Goal: Communication & Community: Answer question/provide support

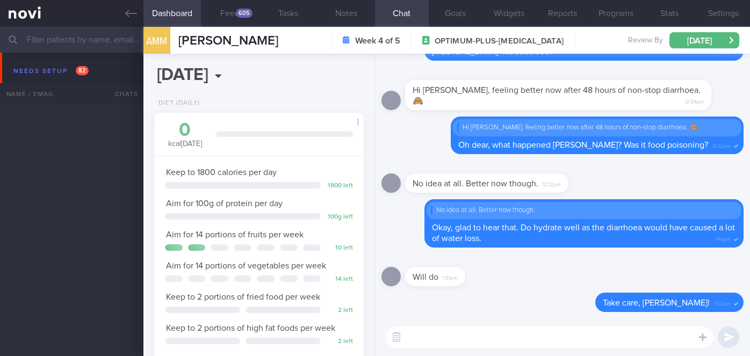
click at [129, 12] on icon at bounding box center [131, 14] width 12 height 12
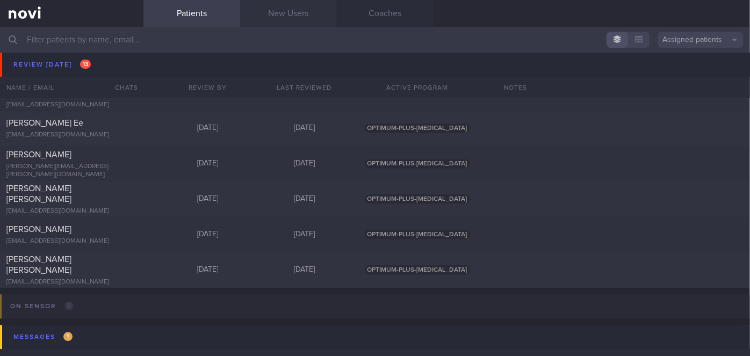
click at [301, 13] on link "New Users" at bounding box center [288, 13] width 97 height 27
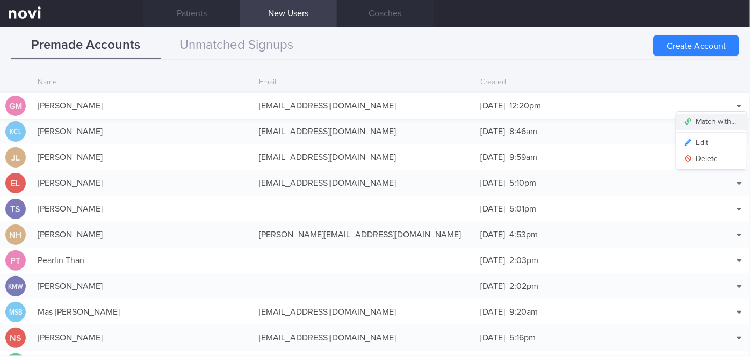
click at [707, 118] on button "Match with..." at bounding box center [712, 122] width 70 height 16
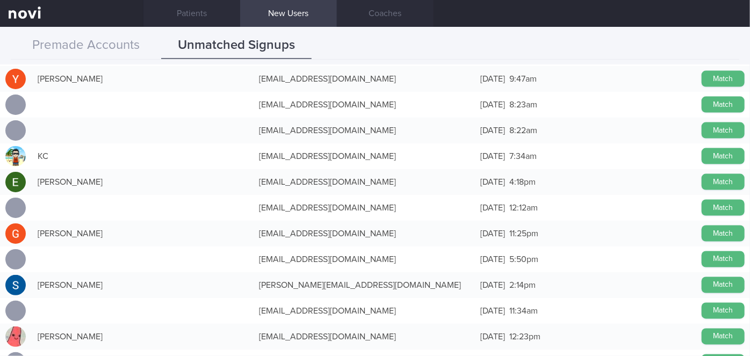
scroll to position [851, 0]
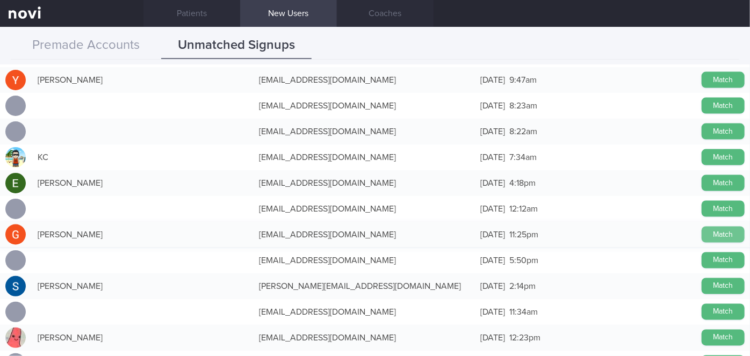
click at [718, 232] on button "Match" at bounding box center [723, 235] width 43 height 16
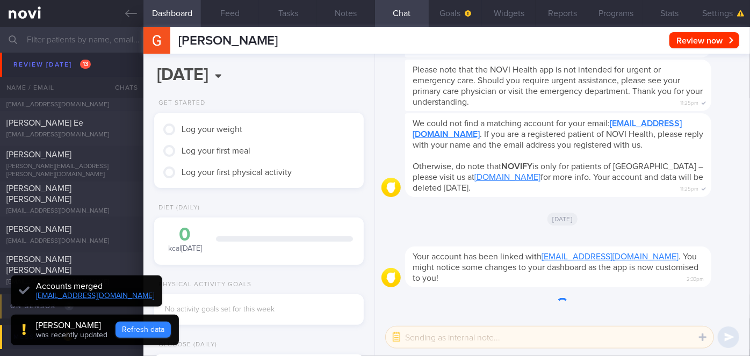
scroll to position [-259, 0]
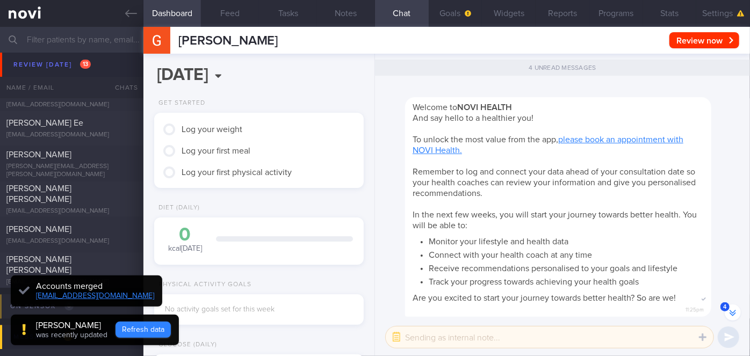
click at [131, 327] on button "Refresh data" at bounding box center [143, 330] width 55 height 16
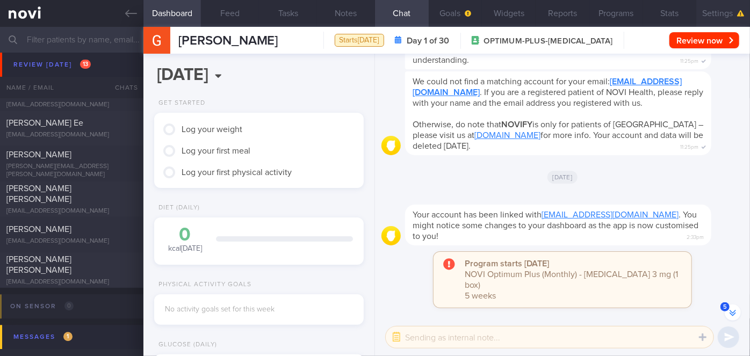
scroll to position [-31, 0]
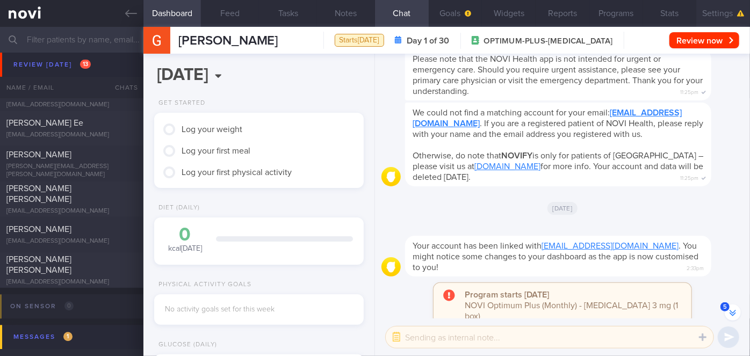
click at [734, 12] on button "Settings" at bounding box center [724, 13] width 54 height 27
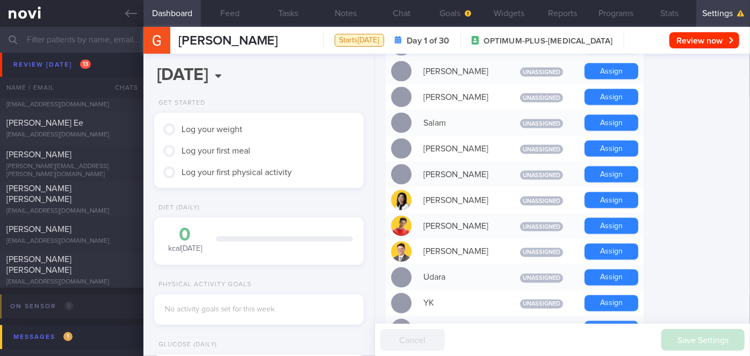
scroll to position [842, 0]
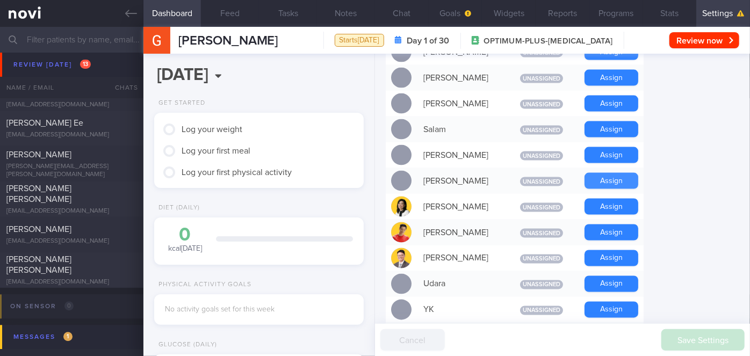
click at [628, 173] on button "Assign" at bounding box center [612, 181] width 54 height 16
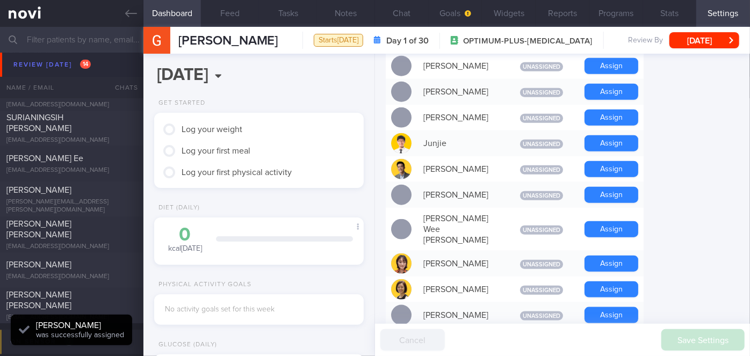
scroll to position [524, 0]
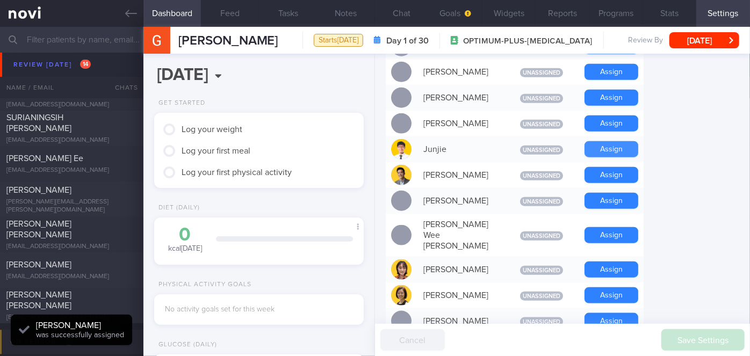
click at [616, 141] on button "Assign" at bounding box center [612, 149] width 54 height 16
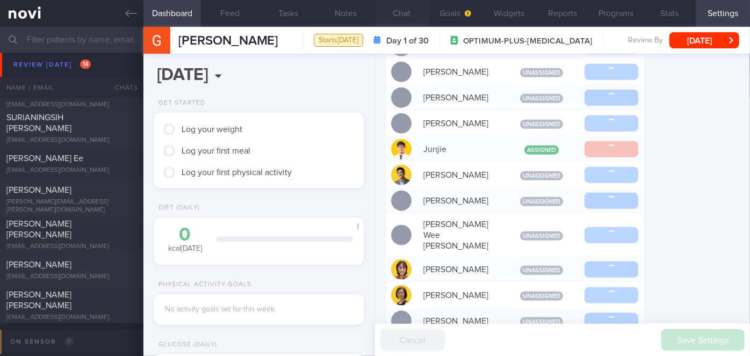
click at [396, 9] on button "Chat" at bounding box center [402, 13] width 54 height 27
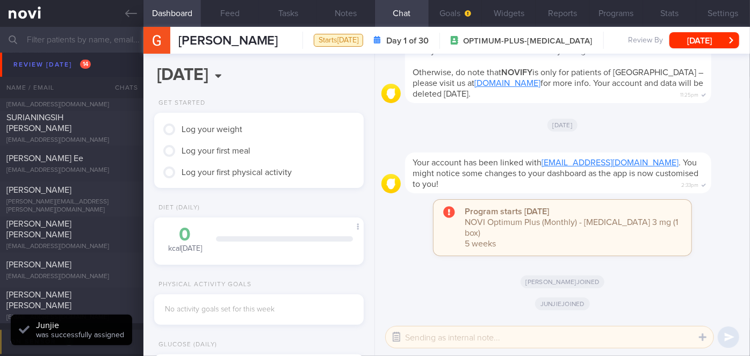
drag, startPoint x: 393, startPoint y: 351, endPoint x: 397, endPoint y: 344, distance: 8.7
click at [397, 344] on div "Chat Templates Admin [MEDICAL_DATA] Weight Nutrition Physical Activity Infograp…" at bounding box center [562, 338] width 375 height 38
click at [397, 344] on button "button" at bounding box center [396, 337] width 19 height 19
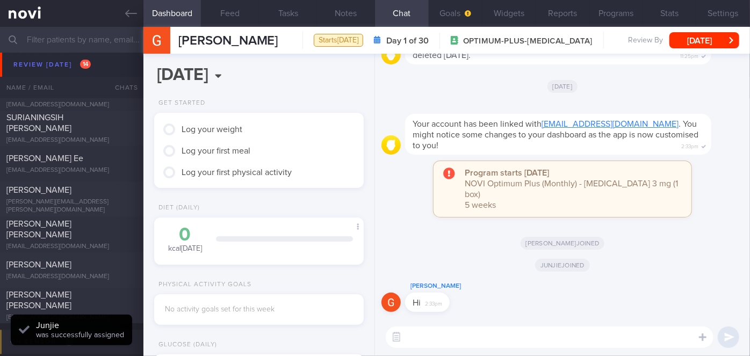
click at [499, 341] on textarea at bounding box center [550, 337] width 328 height 21
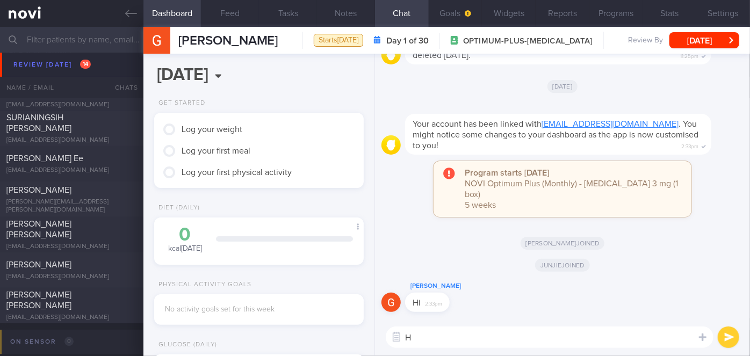
type textarea "Hi"
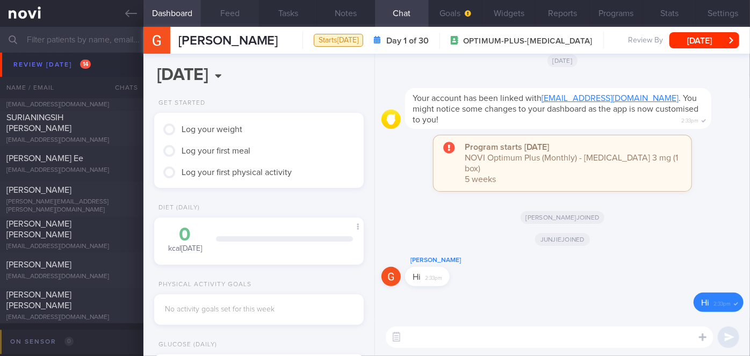
click at [235, 9] on button "Feed" at bounding box center [230, 13] width 58 height 27
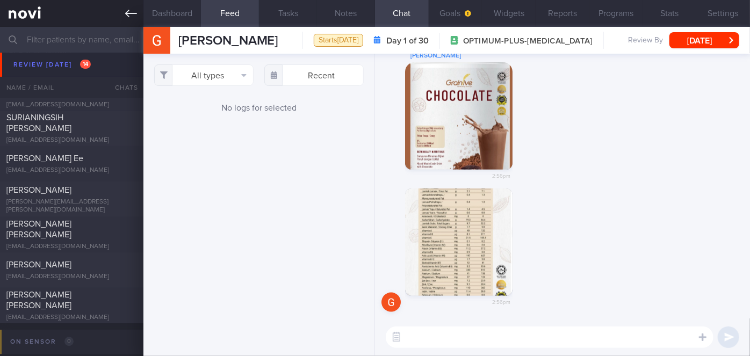
click at [119, 12] on link at bounding box center [71, 13] width 143 height 27
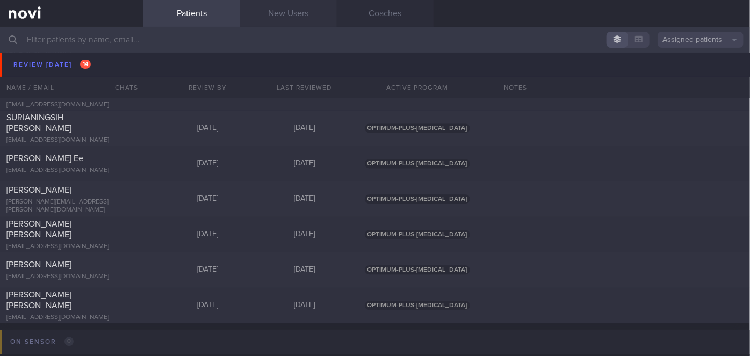
click at [286, 13] on link "New Users" at bounding box center [288, 13] width 97 height 27
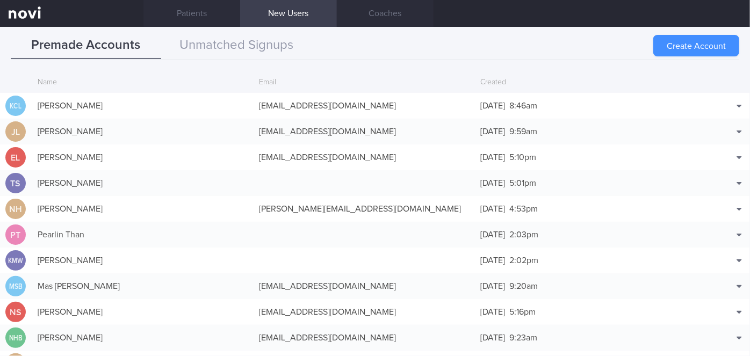
click at [693, 43] on button "Create Account" at bounding box center [697, 45] width 86 height 21
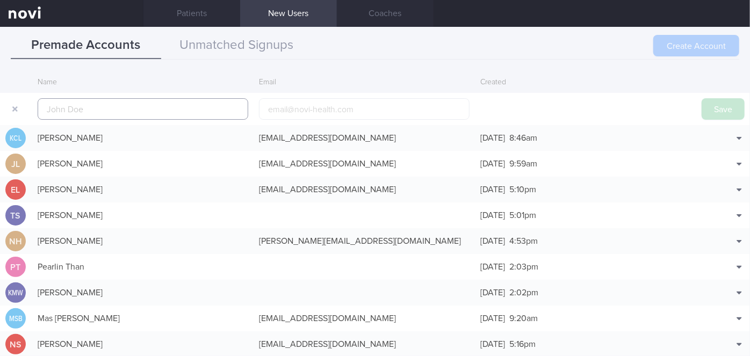
scroll to position [26, 0]
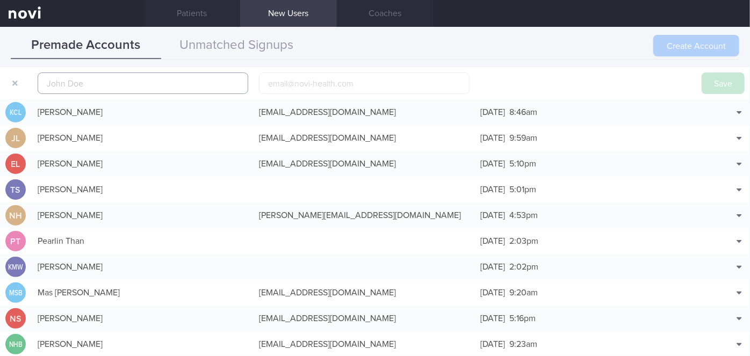
click at [162, 83] on input "text" at bounding box center [143, 83] width 211 height 21
paste input "[PERSON_NAME]"
type input "[PERSON_NAME]"
click at [331, 78] on input "email" at bounding box center [364, 83] width 211 height 21
click at [353, 84] on input "email" at bounding box center [364, 83] width 211 height 21
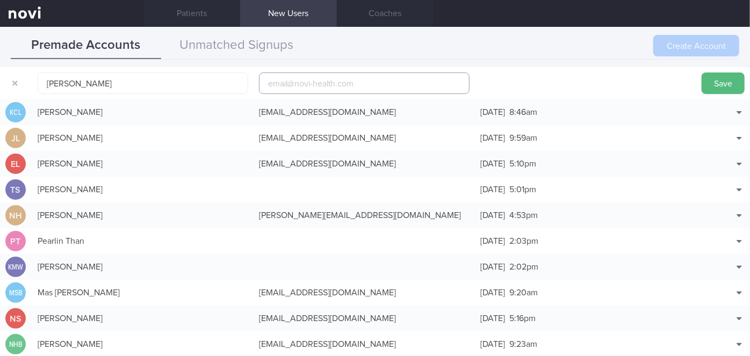
paste input "[EMAIL_ADDRESS][DOMAIN_NAME]"
click at [321, 76] on input "[EMAIL_ADDRESS][DOMAIN_NAME]" at bounding box center [364, 83] width 211 height 21
type input "[EMAIL_ADDRESS][DOMAIN_NAME]"
click at [713, 79] on button "Save" at bounding box center [723, 83] width 43 height 21
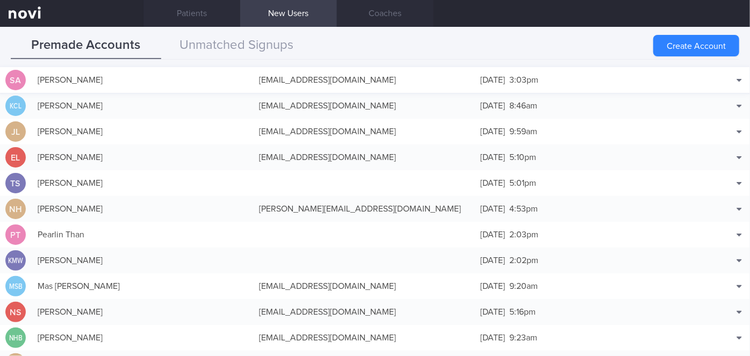
scroll to position [0, 0]
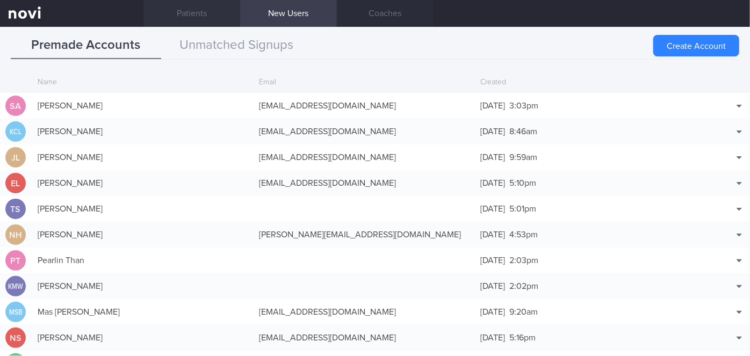
click at [202, 19] on link "Patients" at bounding box center [191, 13] width 97 height 27
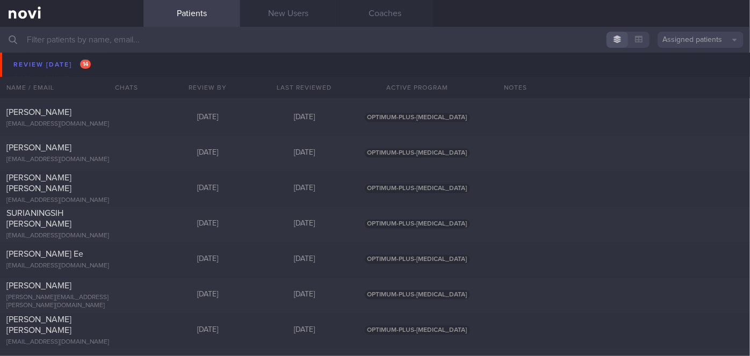
scroll to position [3141, 0]
click at [114, 177] on div at bounding box center [125, 178] width 24 height 6
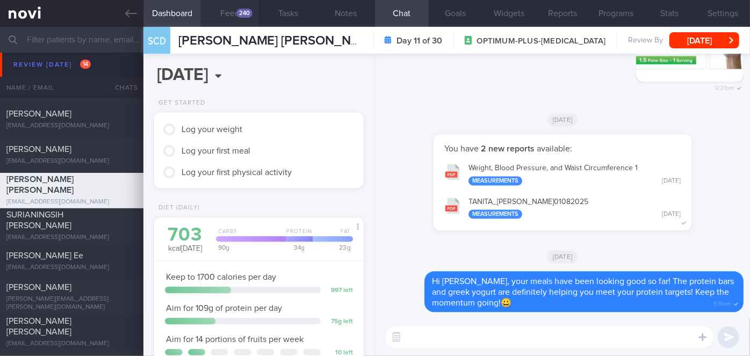
click at [228, 9] on button "Feed 240" at bounding box center [230, 13] width 58 height 27
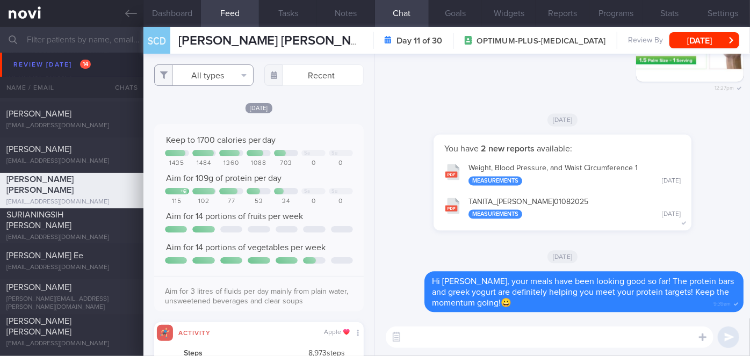
click at [209, 73] on button "All types" at bounding box center [203, 74] width 99 height 21
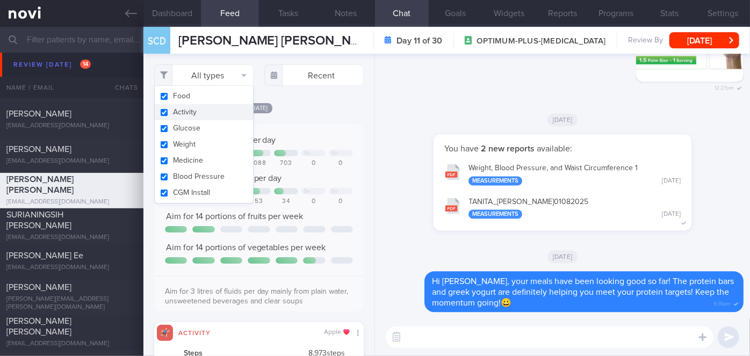
click at [184, 110] on button "Activity" at bounding box center [204, 112] width 98 height 16
checkbox input "false"
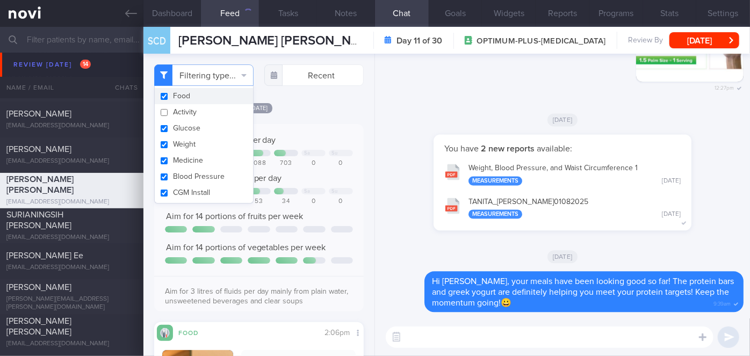
click at [336, 111] on div "[DATE]" at bounding box center [259, 107] width 210 height 11
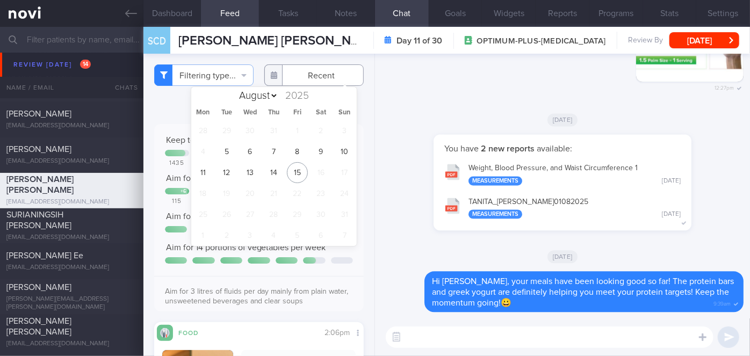
click at [313, 79] on body "You are offline! Some functionality will be unavailable Patients New Users Coac…" at bounding box center [375, 178] width 750 height 356
click at [202, 174] on span "11" at bounding box center [202, 172] width 21 height 21
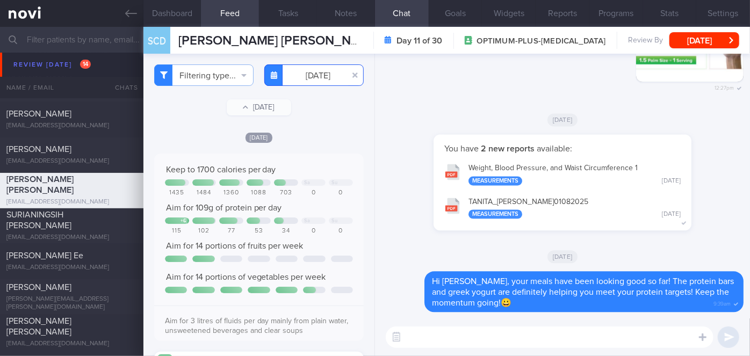
click at [310, 76] on input "[DATE]" at bounding box center [313, 74] width 99 height 21
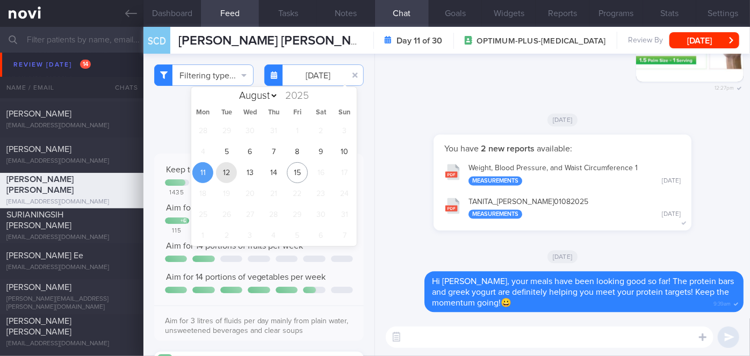
click at [226, 175] on span "12" at bounding box center [226, 172] width 21 height 21
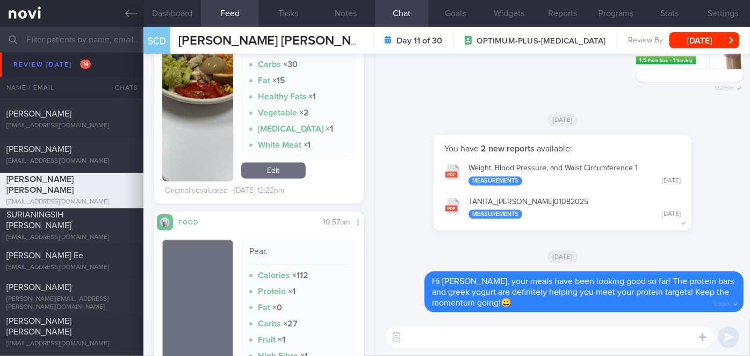
scroll to position [977, 0]
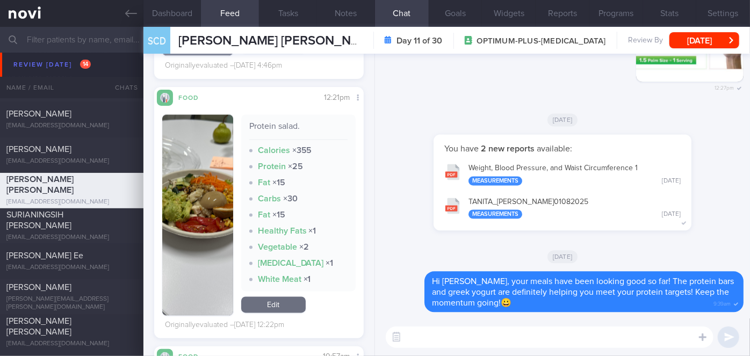
click at [189, 190] on button "button" at bounding box center [197, 215] width 71 height 201
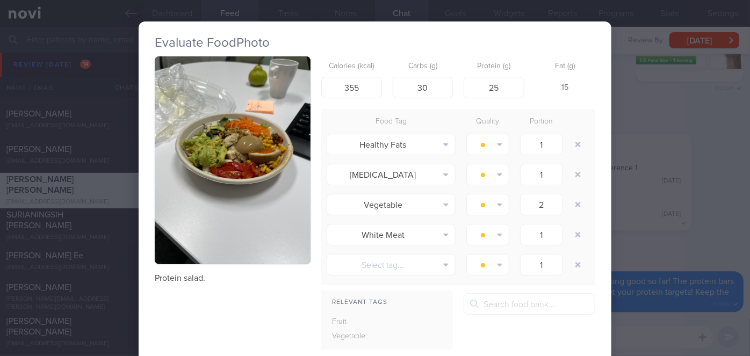
click at [220, 131] on button "button" at bounding box center [233, 160] width 156 height 208
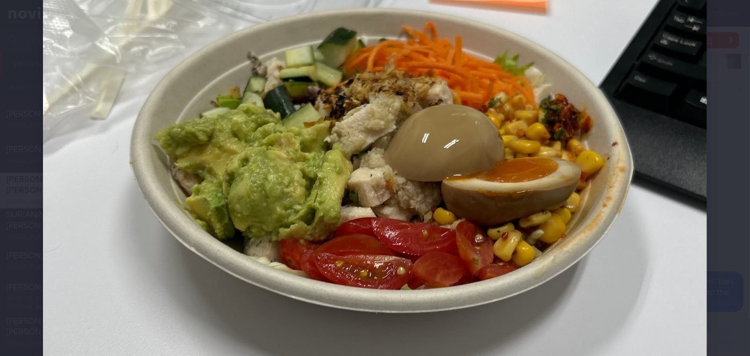
scroll to position [293, 0]
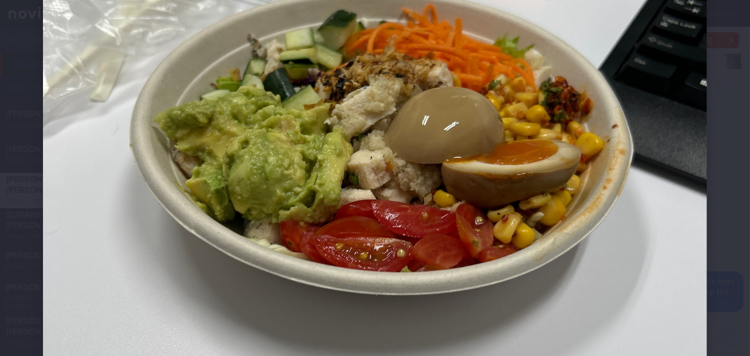
click at [719, 143] on div at bounding box center [375, 193] width 750 height 972
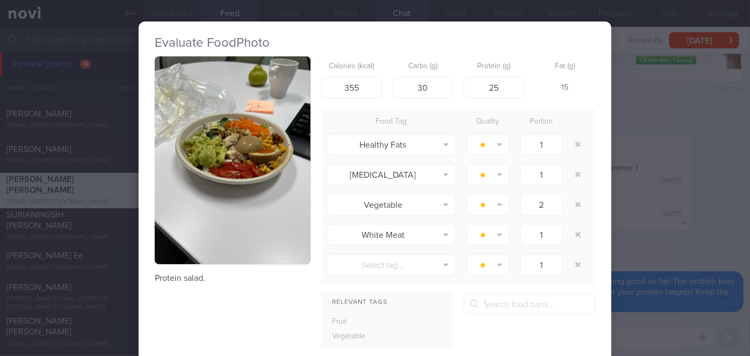
click at [686, 150] on div "Evaluate Food Photo Protein salad. Calories (kcal) 355 Carbs (g) 30 Protein (g)…" at bounding box center [375, 178] width 750 height 356
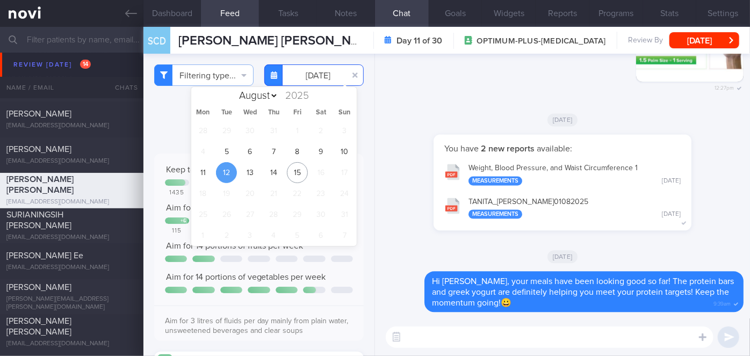
click at [316, 79] on input "[DATE]" at bounding box center [313, 74] width 99 height 21
click at [247, 185] on span "20" at bounding box center [250, 193] width 21 height 21
click at [251, 176] on span "13" at bounding box center [250, 172] width 21 height 21
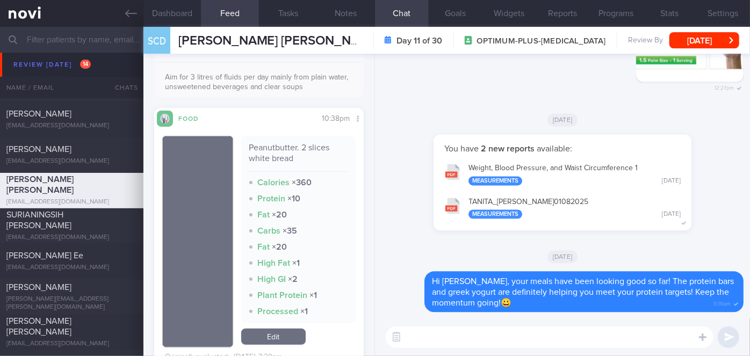
scroll to position [440, 0]
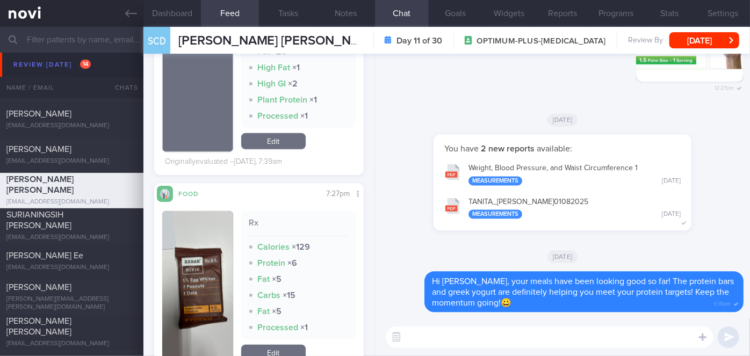
click at [188, 277] on button "button" at bounding box center [197, 287] width 71 height 153
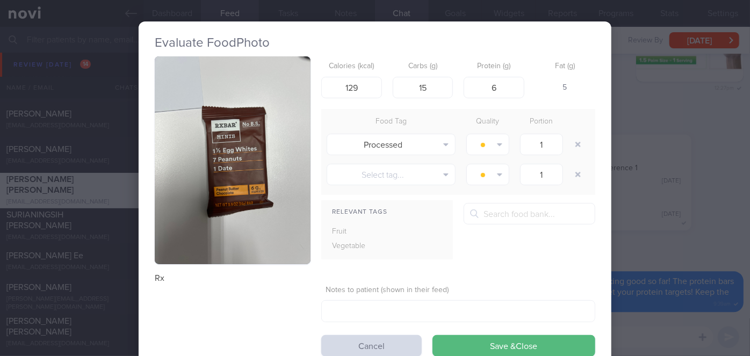
click at [271, 170] on button "button" at bounding box center [233, 160] width 156 height 208
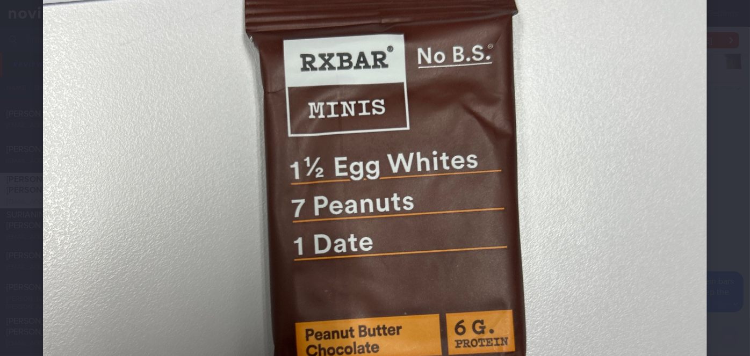
scroll to position [293, 0]
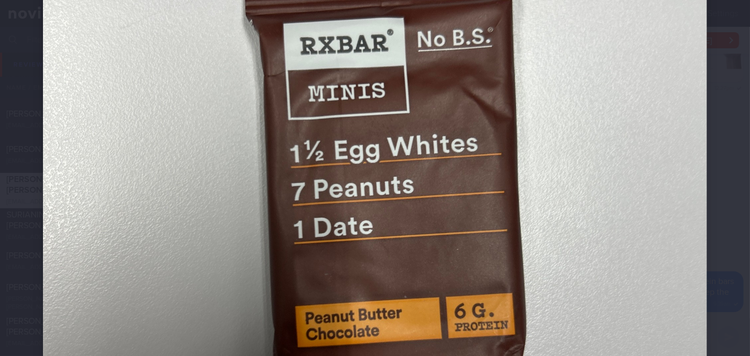
click at [729, 158] on div at bounding box center [375, 193] width 750 height 972
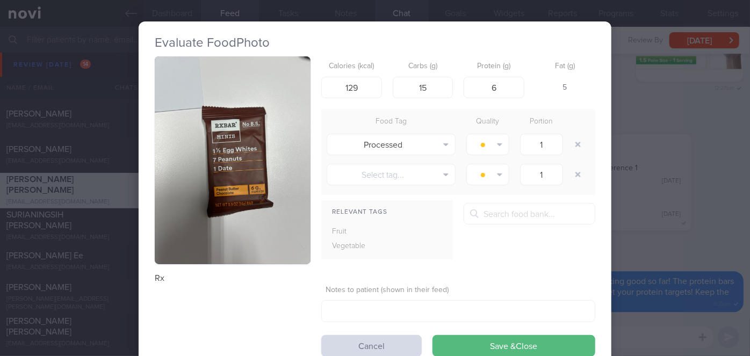
click at [679, 156] on div "Evaluate Food Photo Rx Calories (kcal) 129 Carbs (g) 15 Protein (g) 6 Fat (g) 5…" at bounding box center [375, 178] width 750 height 356
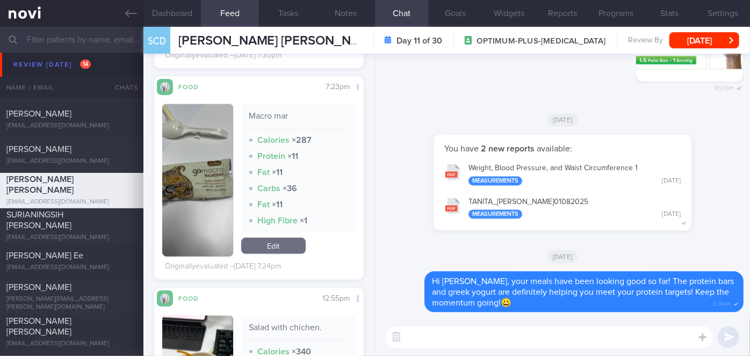
scroll to position [781, 0]
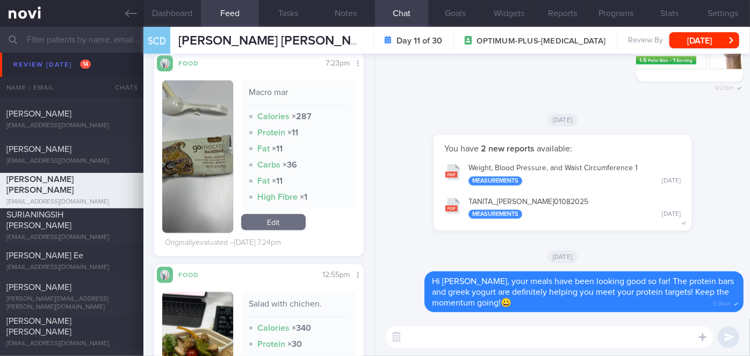
click at [188, 195] on button "button" at bounding box center [197, 157] width 71 height 153
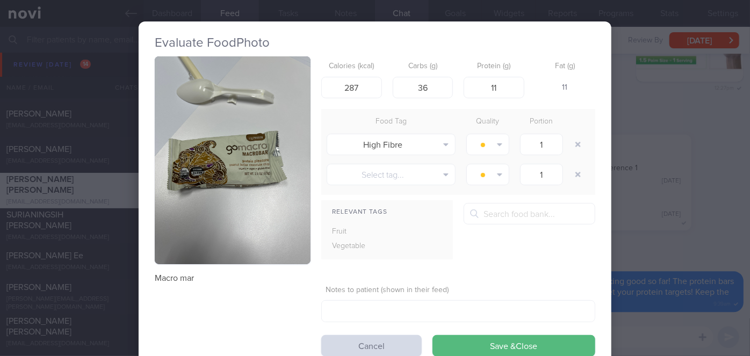
click at [235, 168] on button "button" at bounding box center [233, 160] width 156 height 208
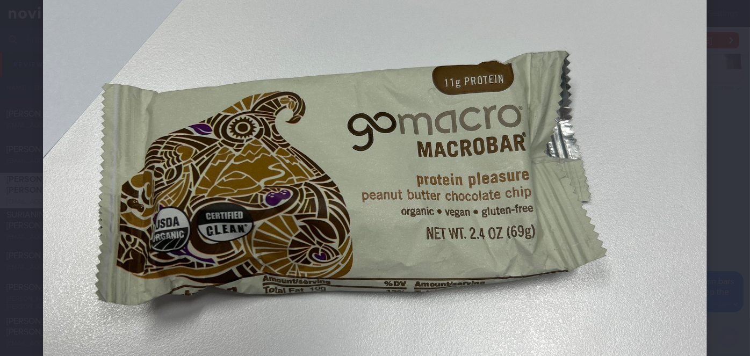
scroll to position [293, 0]
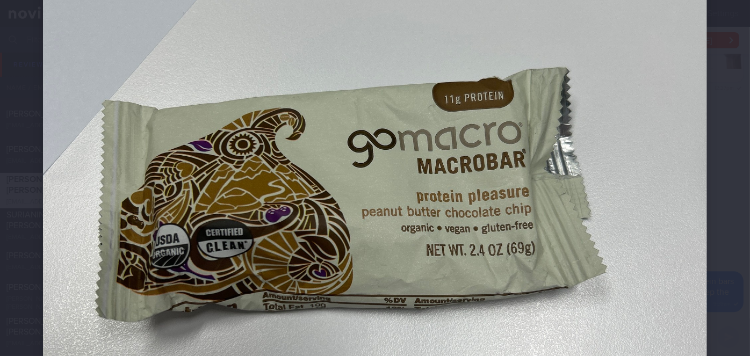
click at [727, 125] on div at bounding box center [375, 193] width 750 height 972
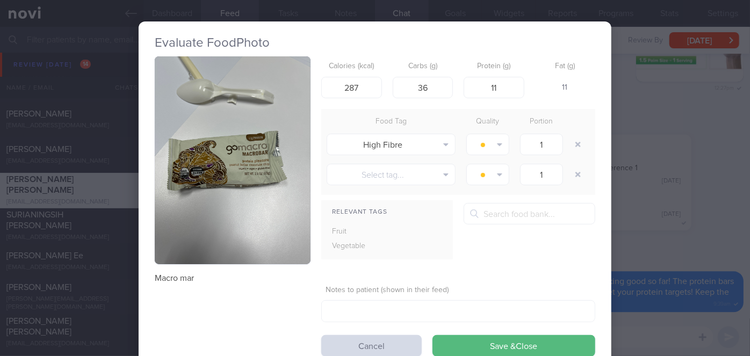
click at [641, 188] on div "Evaluate Food Photo Macro mar Calories (kcal) 287 Carbs (g) 36 Protein (g) 11 F…" at bounding box center [375, 178] width 750 height 356
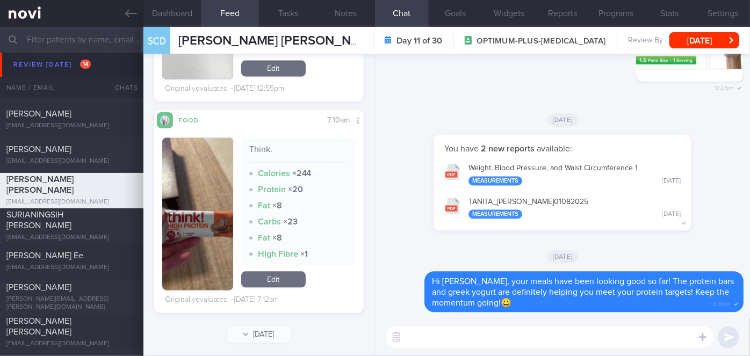
scroll to position [1161, 0]
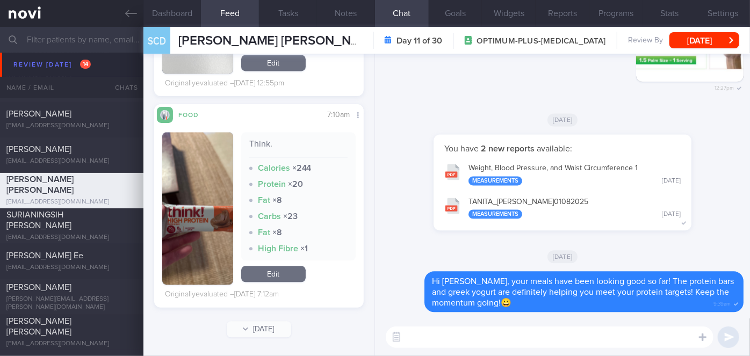
click at [202, 241] on button "button" at bounding box center [197, 208] width 71 height 153
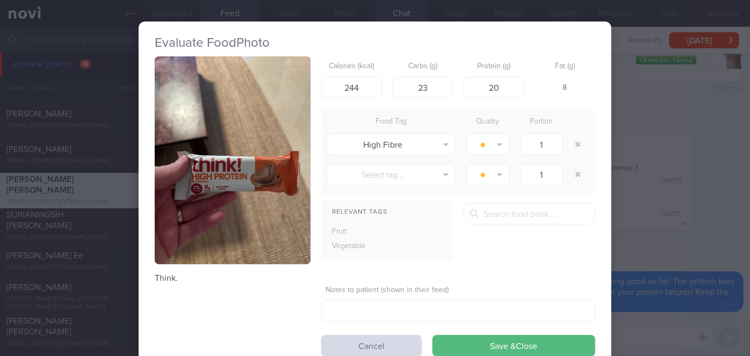
click at [202, 241] on button "button" at bounding box center [233, 160] width 156 height 208
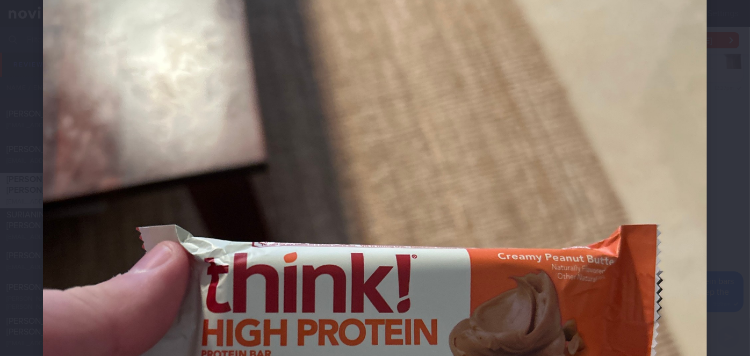
scroll to position [293, 0]
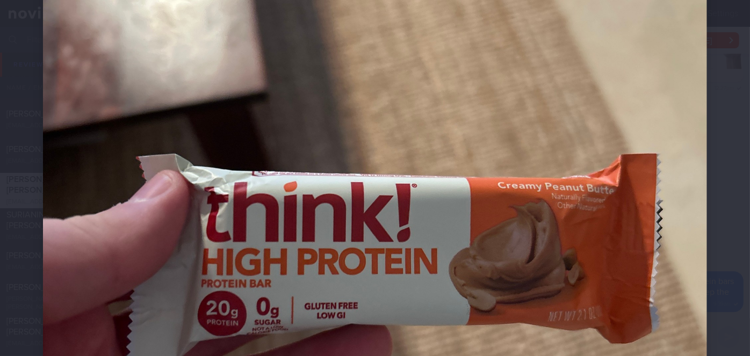
click at [722, 198] on div at bounding box center [375, 193] width 750 height 972
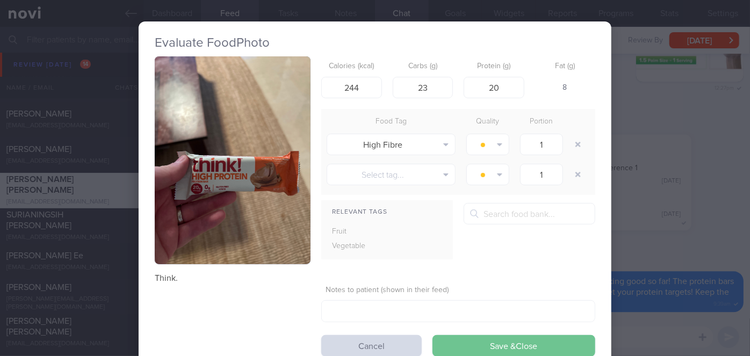
click at [558, 344] on button "Save & Close" at bounding box center [514, 345] width 163 height 21
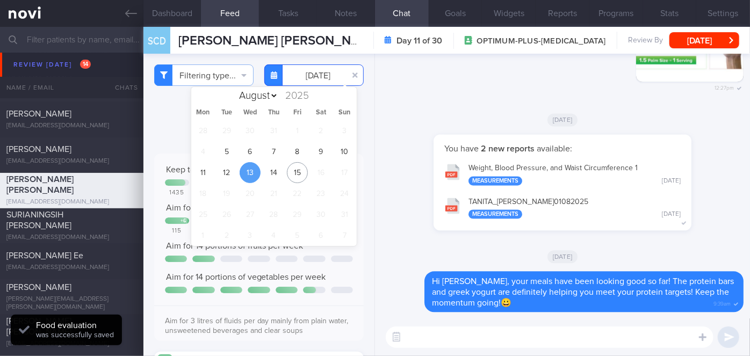
click at [296, 65] on input "[DATE]" at bounding box center [313, 74] width 99 height 21
click at [279, 175] on span "14" at bounding box center [273, 172] width 21 height 21
type input "[DATE]"
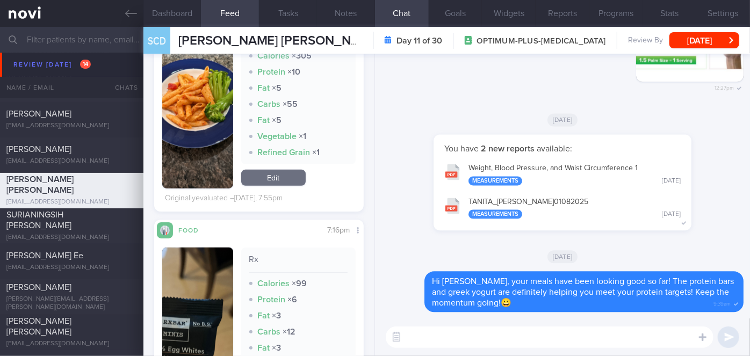
scroll to position [489, 0]
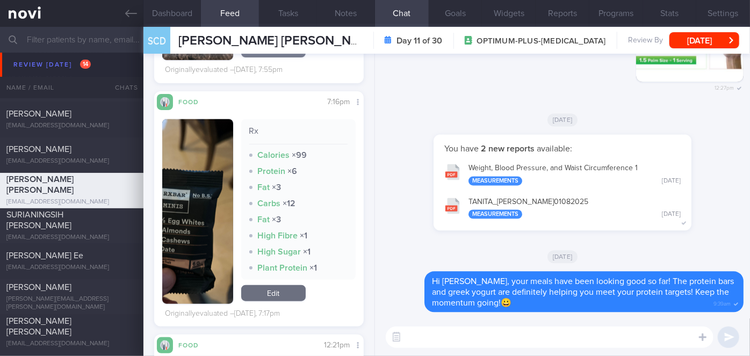
click at [193, 225] on button "button" at bounding box center [197, 211] width 71 height 185
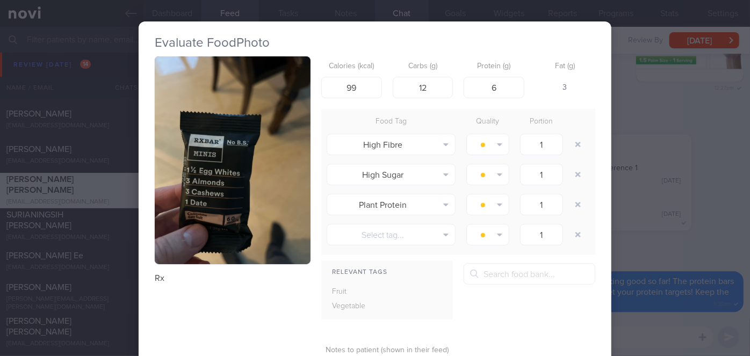
click at [652, 175] on div "Evaluate Food Photo Rx Calories (kcal) 99 Carbs (g) 12 Protein (g) 6 Fat (g) 3 …" at bounding box center [375, 178] width 750 height 356
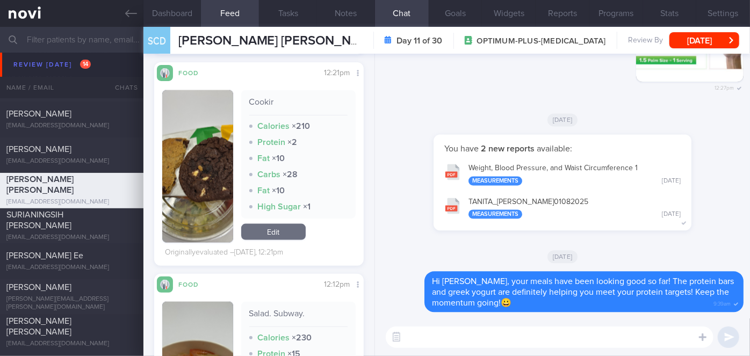
scroll to position [781, 0]
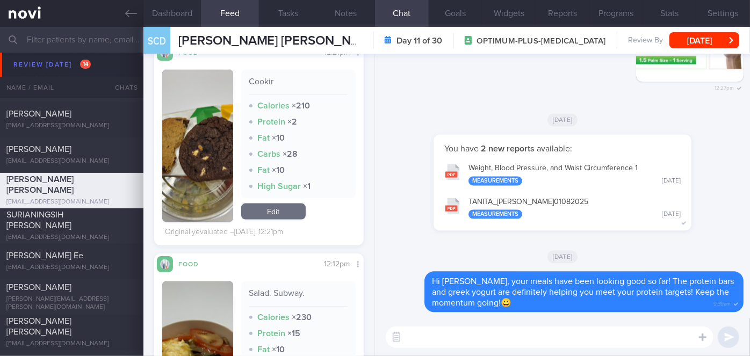
click at [218, 183] on button "button" at bounding box center [197, 146] width 71 height 153
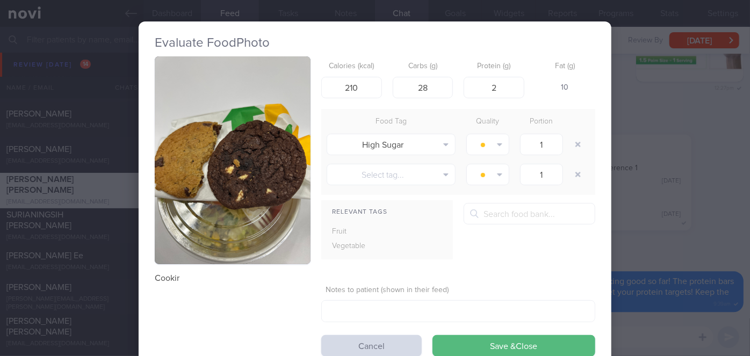
click at [636, 204] on div "Evaluate Food Photo Cookir Calories (kcal) 210 Carbs (g) 28 Protein (g) 2 Fat (…" at bounding box center [375, 178] width 750 height 356
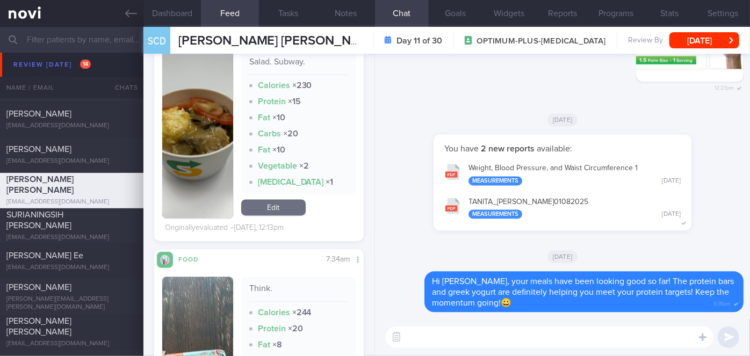
scroll to position [956, 0]
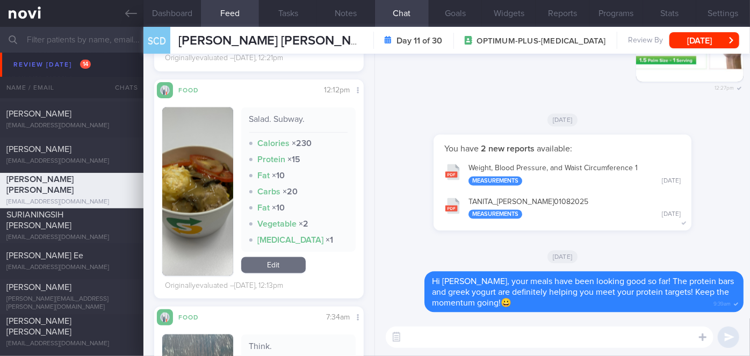
click at [440, 344] on textarea at bounding box center [550, 337] width 328 height 21
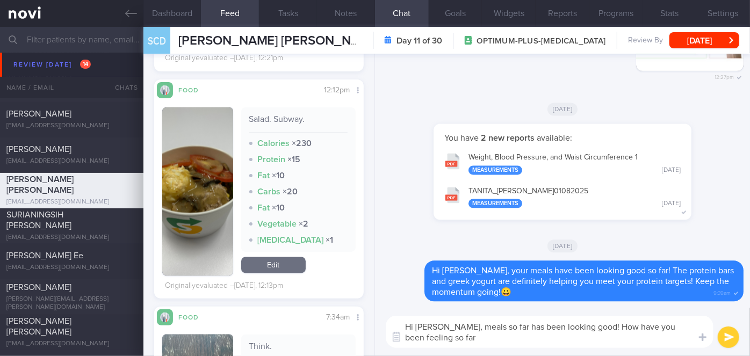
type textarea "Hi [PERSON_NAME], meals so far has been looking good! How have you been feeling…"
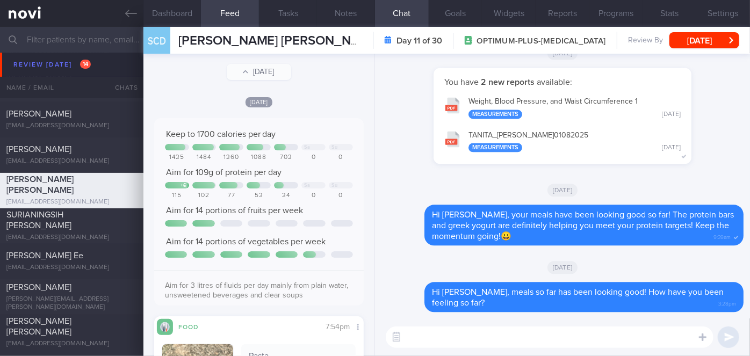
scroll to position [195, 0]
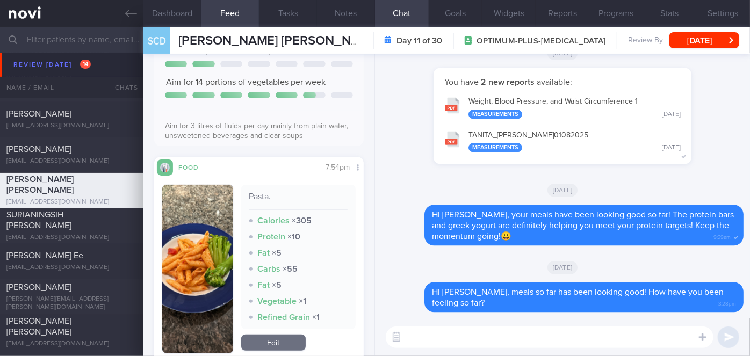
click at [185, 279] on button "button" at bounding box center [197, 269] width 71 height 169
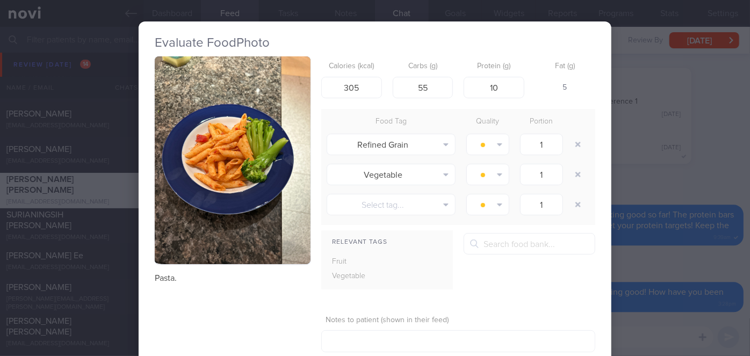
click at [661, 245] on div "Evaluate Food Photo Pasta. Calories (kcal) 305 Carbs (g) 55 Protein (g) 10 Fat …" at bounding box center [375, 178] width 750 height 356
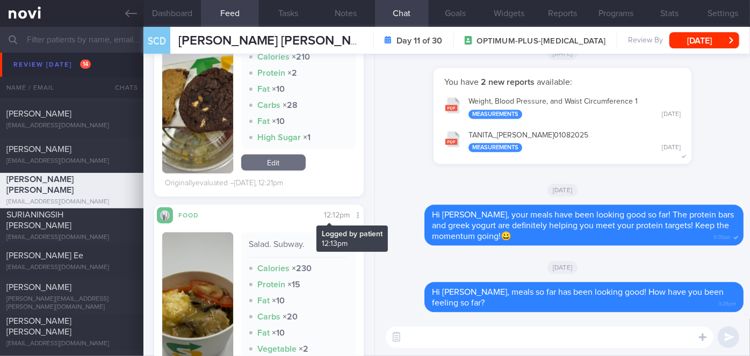
scroll to position [1123, 0]
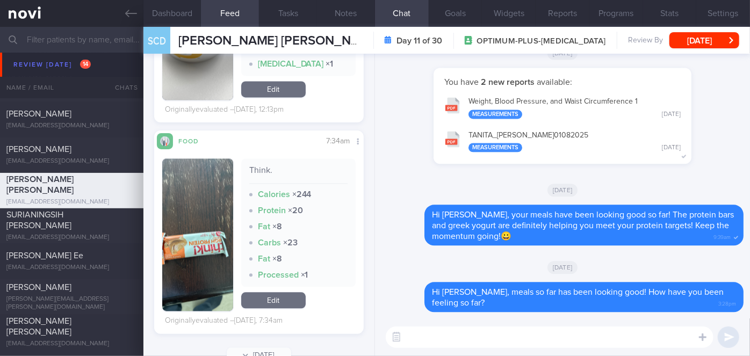
click at [434, 328] on textarea at bounding box center [550, 337] width 328 height 21
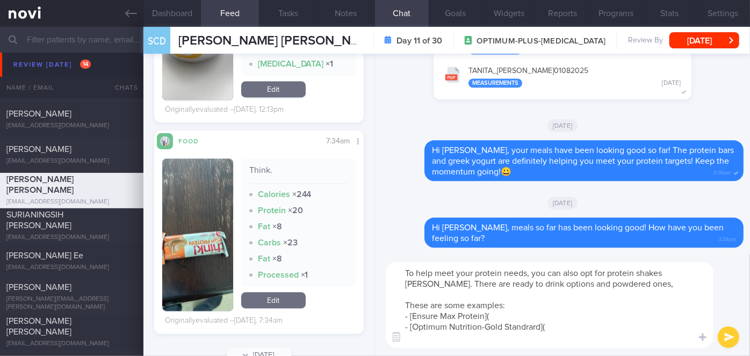
scroll to position [0, 0]
click at [496, 315] on textarea "To help meet your protein needs, you can also opt for protein shakes [PERSON_NA…" at bounding box center [550, 305] width 328 height 86
paste textarea "[URL][DOMAIN_NAME]"
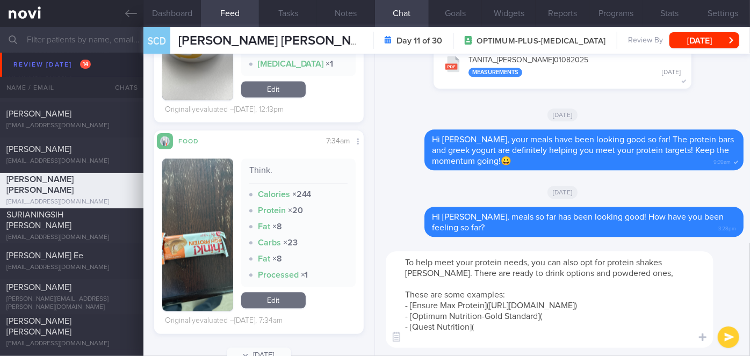
click at [684, 307] on textarea "To help meet your protein needs, you can also opt for protein shakes [PERSON_NA…" at bounding box center [550, 300] width 328 height 97
click at [545, 327] on textarea "To help meet your protein needs, you can also opt for protein shakes [PERSON_NA…" at bounding box center [550, 300] width 328 height 97
paste textarea "[URL][DOMAIN_NAME]"
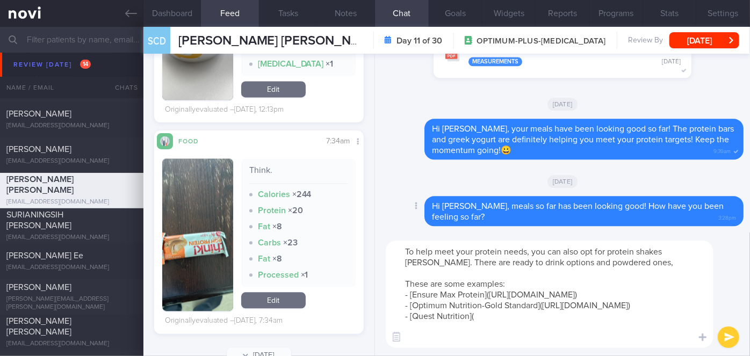
paste textarea "[URL][DOMAIN_NAME]"
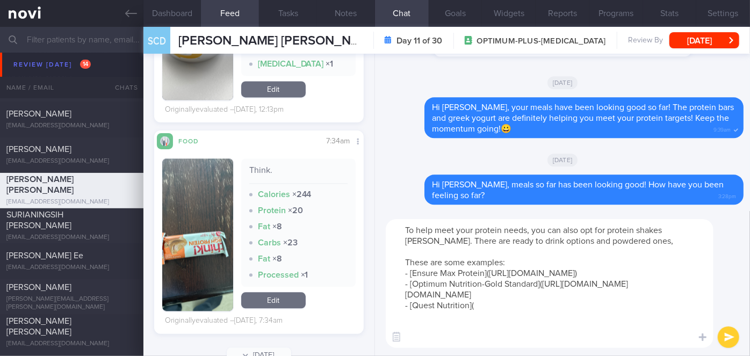
drag, startPoint x: 525, startPoint y: 328, endPoint x: 422, endPoint y: 314, distance: 103.6
click at [422, 314] on textarea "To help meet your protein needs, you can also opt for protein shakes [PERSON_NA…" at bounding box center [550, 283] width 328 height 129
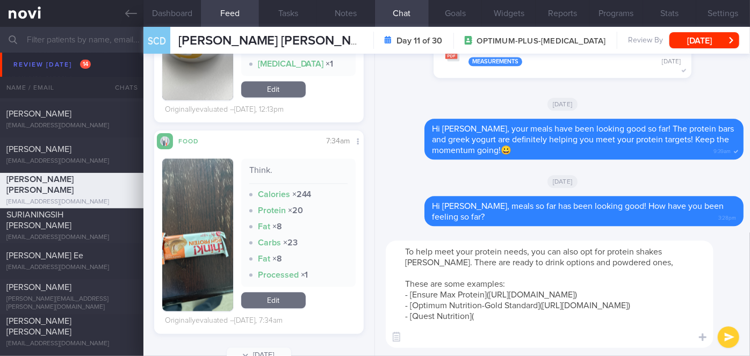
click at [484, 338] on textarea "To help meet your protein needs, you can also opt for protein shakes [PERSON_NA…" at bounding box center [550, 294] width 328 height 107
paste textarea "[URL][DOMAIN_NAME]"
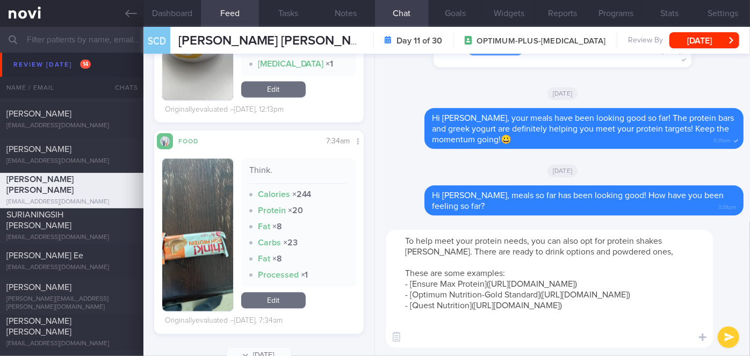
click at [508, 273] on textarea "To help meet your protein needs, you can also opt for protein shakes [PERSON_NA…" at bounding box center [550, 289] width 328 height 118
click at [555, 272] on textarea "To help meet your protein needs, you can also opt for protein shakes [PERSON_NA…" at bounding box center [550, 289] width 328 height 118
type textarea "To help meet your protein needs, you can also opt for protein shakes [PERSON_NA…"
click at [731, 335] on button "submit" at bounding box center [728, 337] width 21 height 21
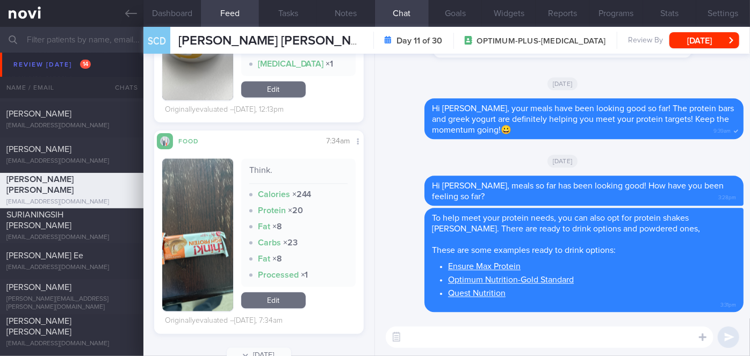
click at [513, 340] on textarea at bounding box center [550, 337] width 328 height 21
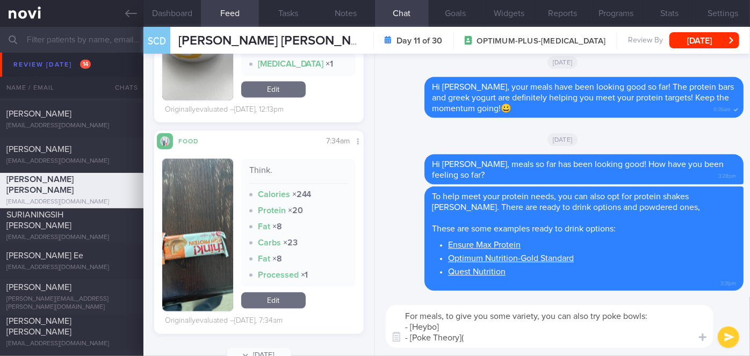
click at [461, 324] on textarea "For meals, to give you some variety, you can also try poke bowls: - [Heybo] - […" at bounding box center [550, 326] width 328 height 43
paste textarea "[URL][DOMAIN_NAME]"
type textarea "For meals, to give you some variety, you can also try poke bowls: - [Heybo]([UR…"
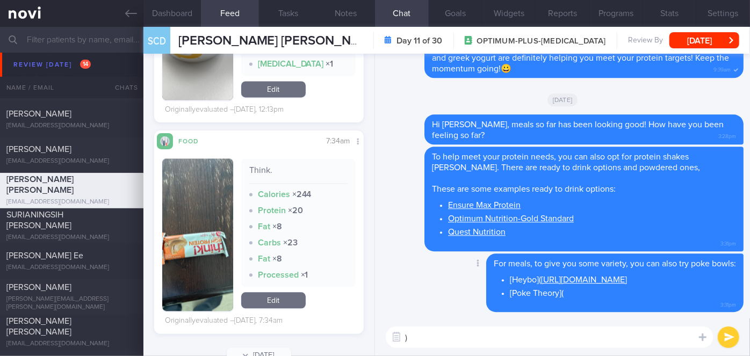
type textarea ")"
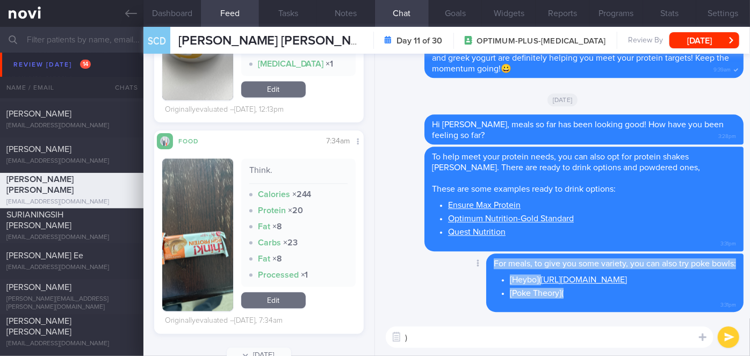
drag, startPoint x: 486, startPoint y: 264, endPoint x: 568, endPoint y: 298, distance: 87.9
click at [568, 298] on span "For meals, to give you some variety, you can also try poke bowls: [Heybo]( [URL…" at bounding box center [615, 279] width 242 height 39
copy span "For meals, to give you some variety, you can also try poke bowls: [Heybo]( [URL…"
click at [456, 234] on button "Delete" at bounding box center [465, 242] width 44 height 16
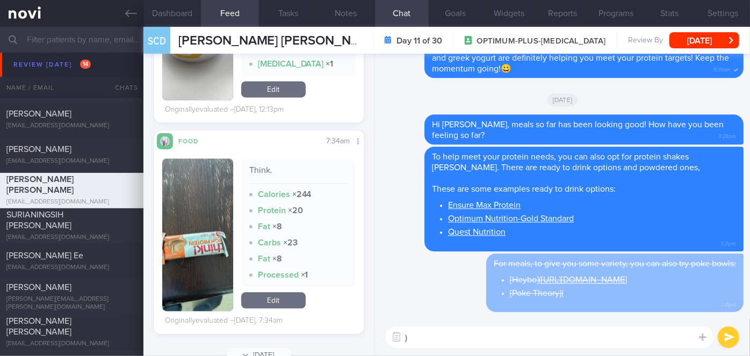
click at [425, 343] on textarea ")" at bounding box center [550, 337] width 328 height 21
paste textarea "For meals, to give you some variety, you can also try poke bowls: [Heybo]( [Pok…"
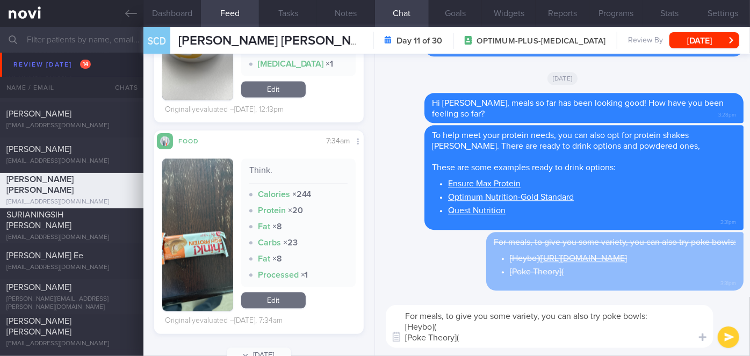
click at [444, 326] on textarea "For meals, to give you some variety, you can also try poke bowls: [Heybo]( [Pok…" at bounding box center [550, 326] width 328 height 43
click at [458, 330] on textarea "For meals, to give you some variety, you can also try poke bowls: [Heybo]( [Pok…" at bounding box center [550, 326] width 328 height 43
paste textarea "[URL][DOMAIN_NAME]"
click at [474, 335] on textarea "For meals, to give you some variety, you can also try poke bowls: [Heybo]([URL]…" at bounding box center [550, 326] width 328 height 43
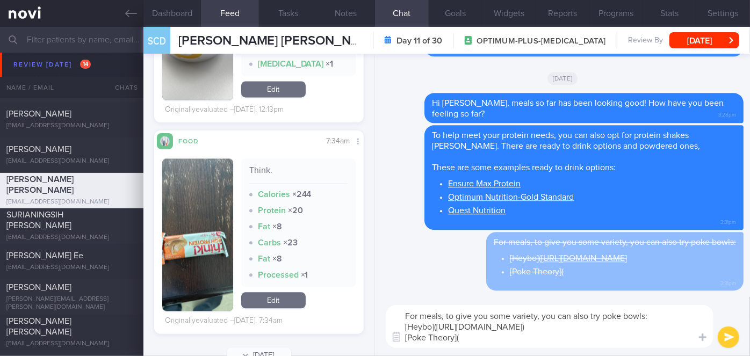
paste textarea "[URL][DOMAIN_NAME]"
type textarea "For meals, to give you some variety, you can also try poke bowls: [Heybo]([URL]…"
click at [726, 336] on button "submit" at bounding box center [728, 337] width 21 height 21
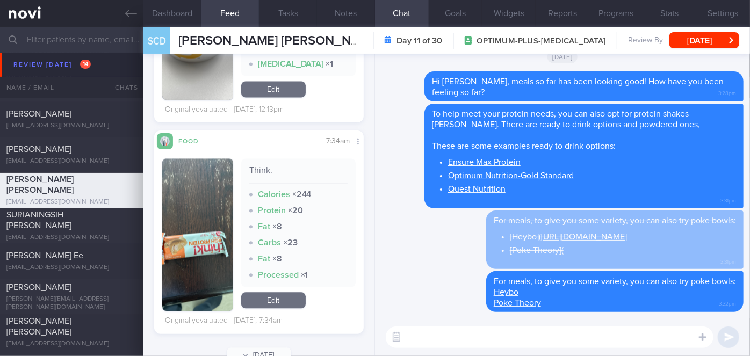
click at [570, 332] on textarea at bounding box center [550, 337] width 328 height 21
click at [157, 4] on button "Dashboard" at bounding box center [172, 13] width 58 height 27
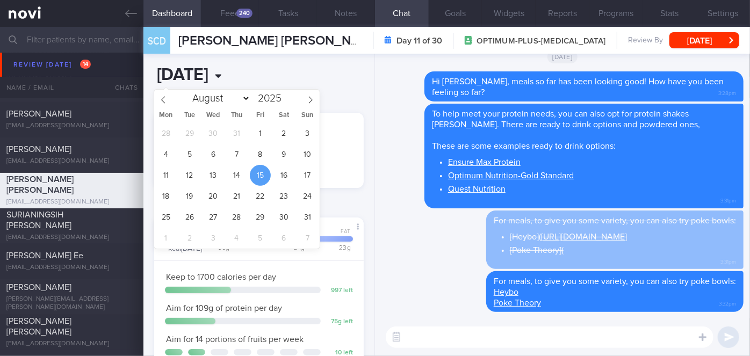
click at [206, 76] on input "[DATE]" at bounding box center [219, 75] width 130 height 27
click at [210, 174] on span "13" at bounding box center [213, 175] width 21 height 21
type input "[DATE]"
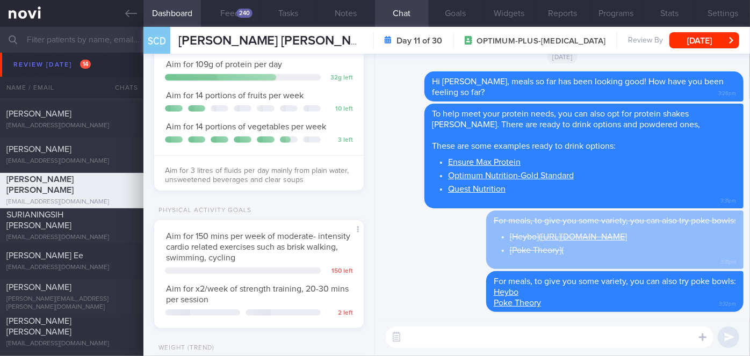
scroll to position [396, 0]
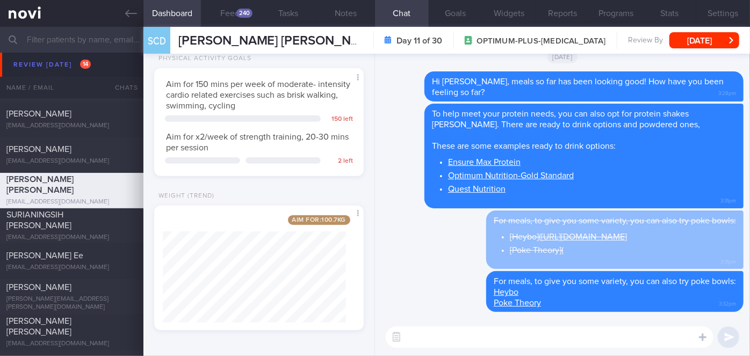
click at [442, 335] on textarea at bounding box center [550, 337] width 328 height 21
type textarea "How have the workouts been coming along, [PERSON_NAME]?"
click at [727, 339] on button "submit" at bounding box center [728, 337] width 21 height 21
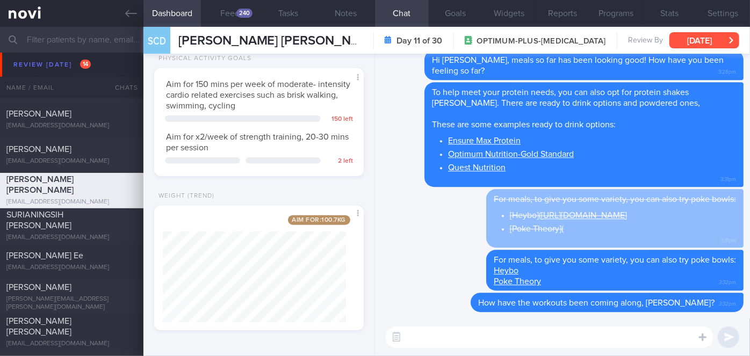
click at [705, 34] on button "[DATE]" at bounding box center [705, 40] width 70 height 16
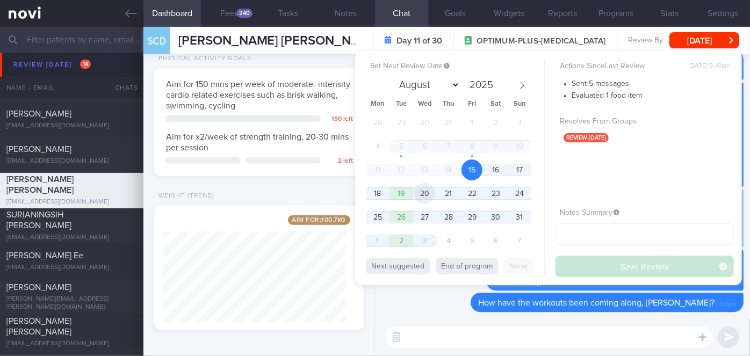
click at [423, 191] on span "20" at bounding box center [424, 193] width 21 height 21
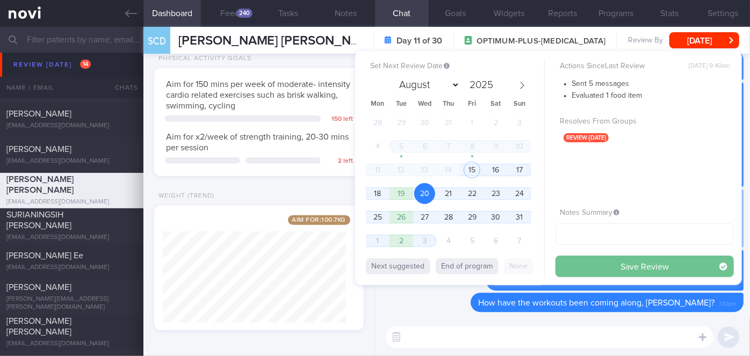
click at [598, 265] on button "Save Review" at bounding box center [645, 266] width 178 height 21
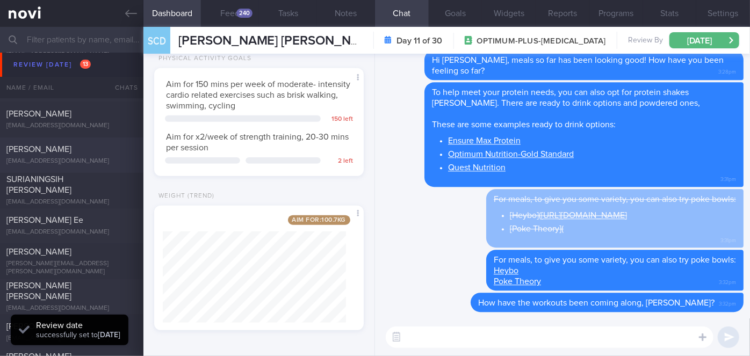
click at [87, 149] on div "[PERSON_NAME]" at bounding box center [70, 150] width 128 height 11
type input "[DATE]"
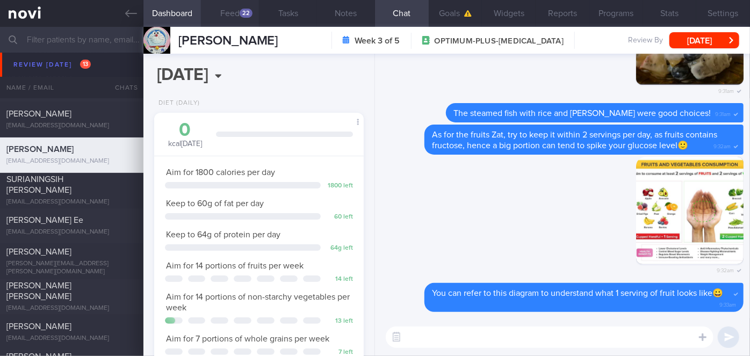
click at [243, 12] on div "22" at bounding box center [246, 13] width 13 height 9
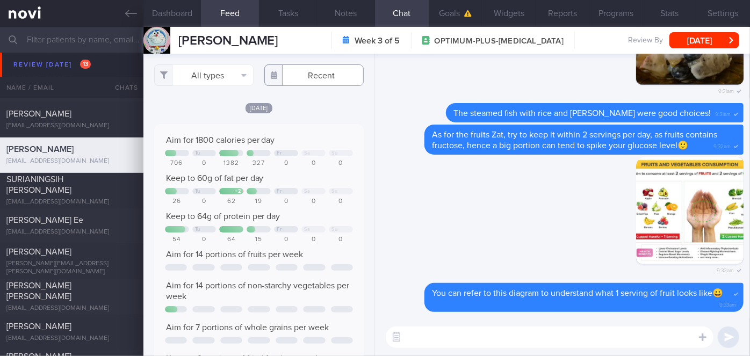
click at [306, 74] on input "text" at bounding box center [313, 74] width 99 height 21
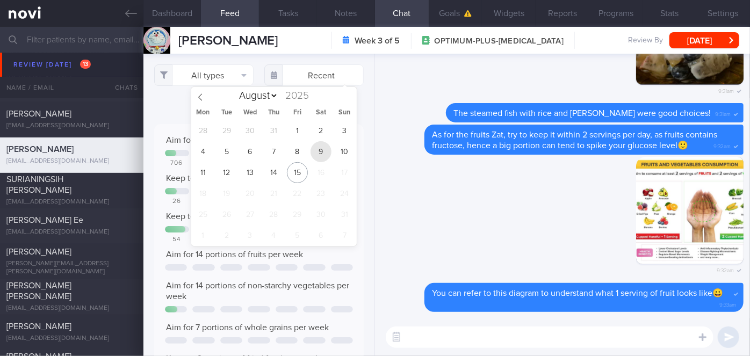
click at [324, 159] on span "9" at bounding box center [321, 151] width 21 height 21
type input "[DATE]"
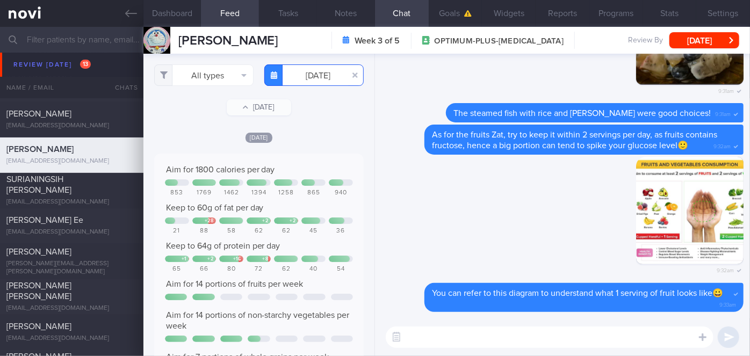
scroll to position [109, 192]
click at [216, 69] on button "All types" at bounding box center [203, 74] width 99 height 21
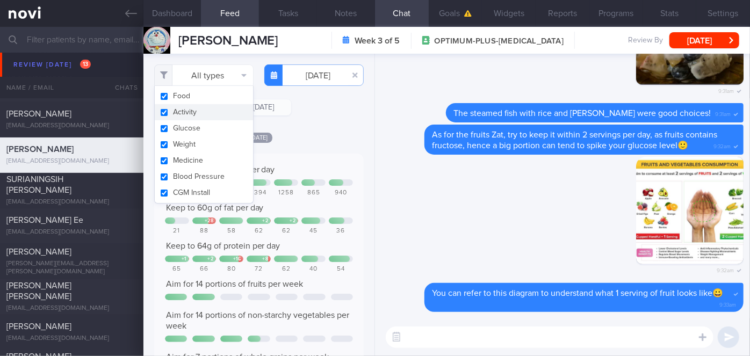
click at [173, 113] on button "Activity" at bounding box center [204, 112] width 98 height 16
checkbox input "false"
click at [316, 138] on div "[DATE]" at bounding box center [259, 137] width 210 height 11
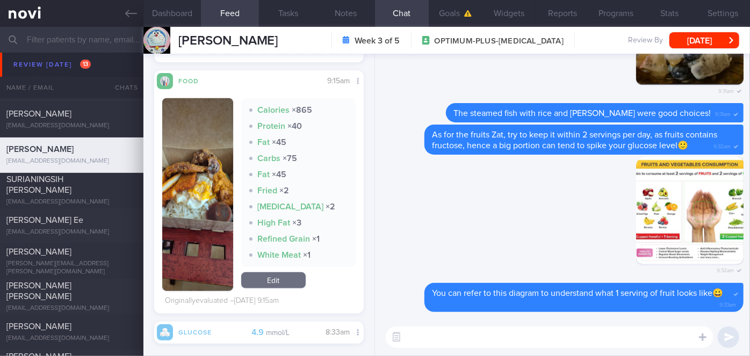
scroll to position [592, 0]
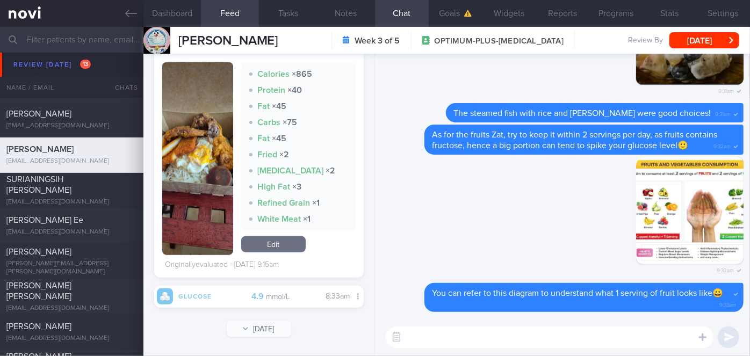
click at [213, 153] on button "button" at bounding box center [197, 158] width 71 height 193
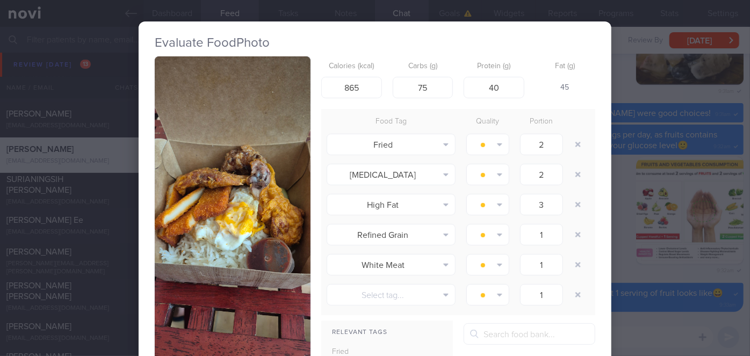
click at [613, 156] on div "Evaluate Food Photo Calories (kcal) 865 Carbs (g) 75 Protein (g) 40 Fat (g) 45 …" at bounding box center [375, 178] width 750 height 356
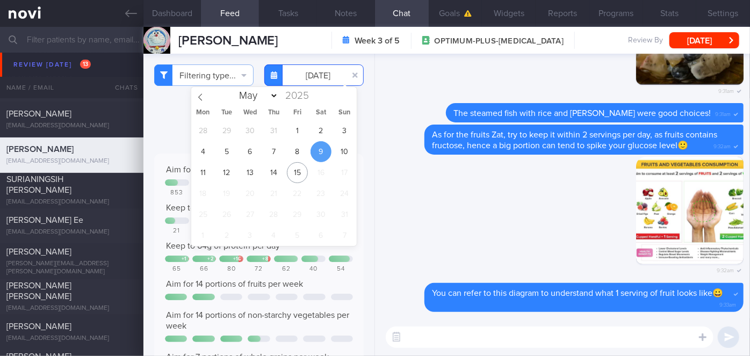
click at [315, 82] on body "You are offline! Some functionality will be unavailable Patients New Users Coac…" at bounding box center [375, 178] width 750 height 356
click at [339, 155] on span "10" at bounding box center [344, 151] width 21 height 21
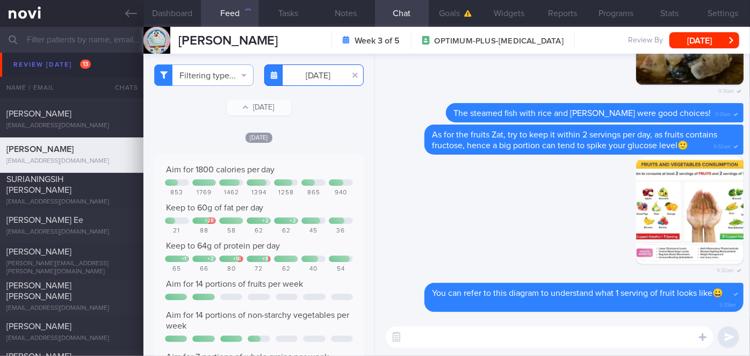
scroll to position [109, 192]
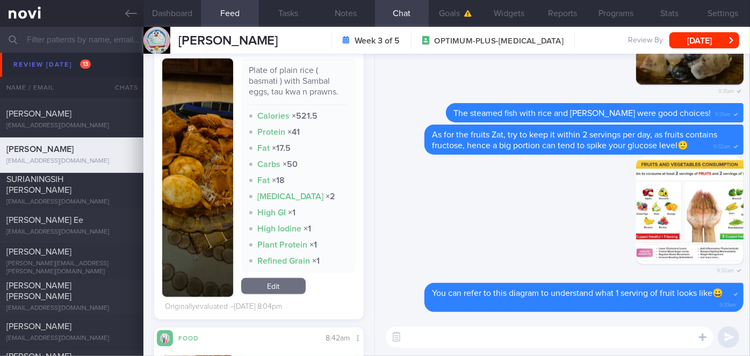
click at [190, 166] on button "button" at bounding box center [197, 178] width 71 height 239
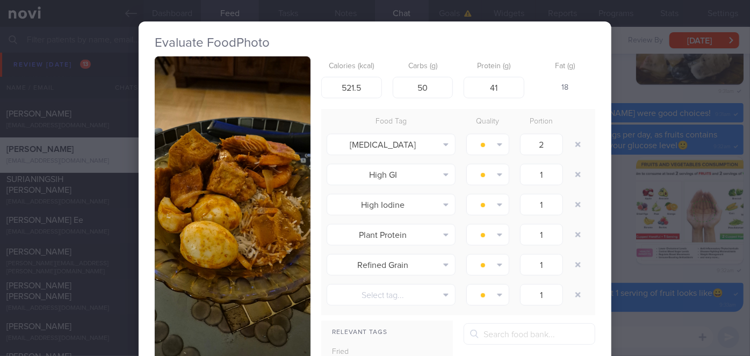
click at [647, 155] on div "Evaluate Food Photo Plate of plain rice ( basmati ) with Sambal eggs, tau kwa n…" at bounding box center [375, 178] width 750 height 356
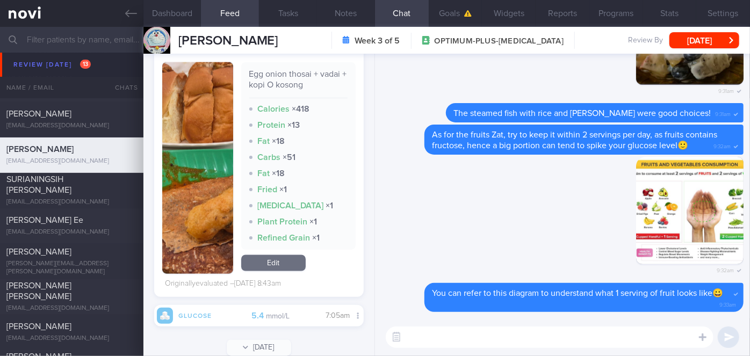
click at [169, 143] on button "button" at bounding box center [197, 168] width 71 height 212
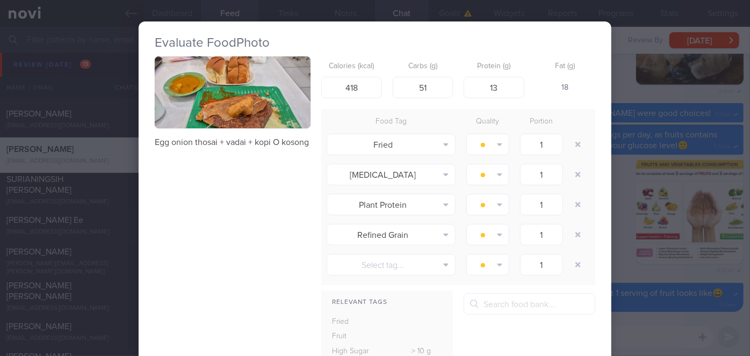
click at [216, 96] on button "button" at bounding box center [233, 92] width 156 height 72
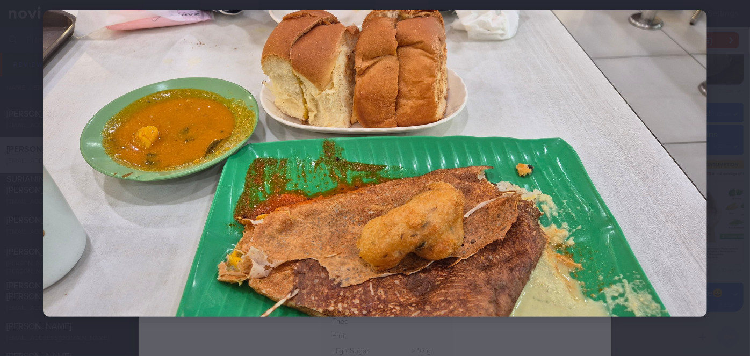
click at [726, 110] on div at bounding box center [375, 163] width 750 height 393
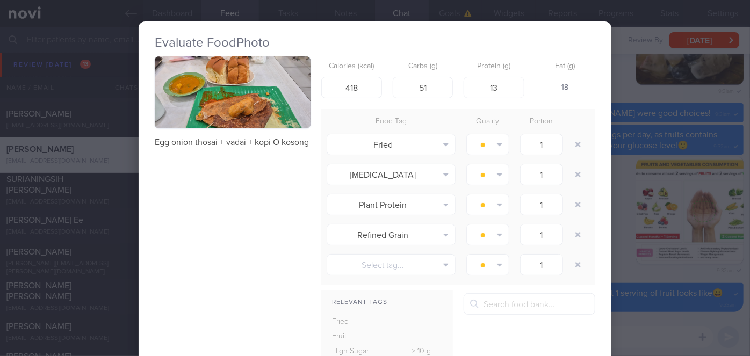
click at [684, 100] on div "Evaluate Food Photo Egg onion thosai + vadai + kopi O kosong Calories (kcal) 41…" at bounding box center [375, 178] width 750 height 356
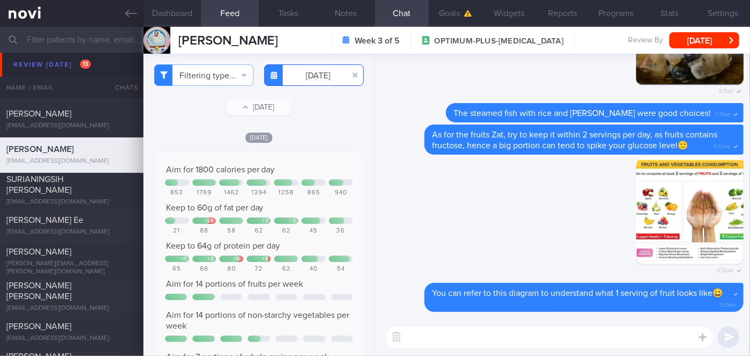
click at [315, 77] on input "[DATE]" at bounding box center [313, 74] width 99 height 21
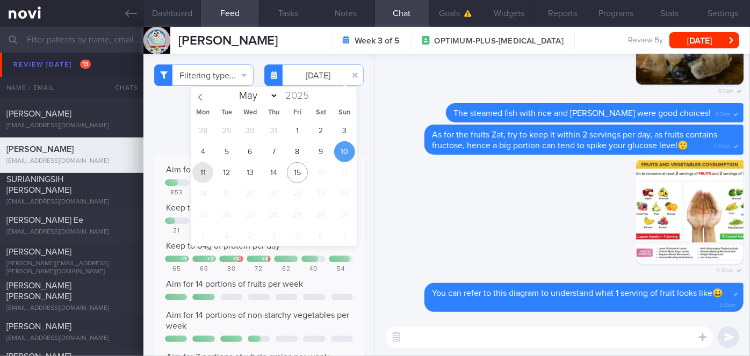
click at [210, 171] on span "11" at bounding box center [202, 172] width 21 height 21
type input "[DATE]"
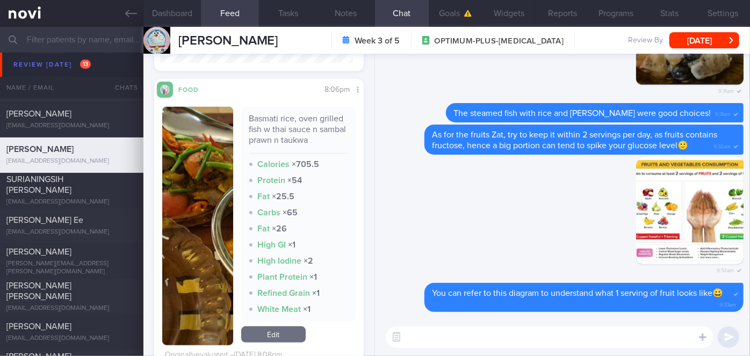
click at [174, 175] on img "button" at bounding box center [197, 226] width 71 height 239
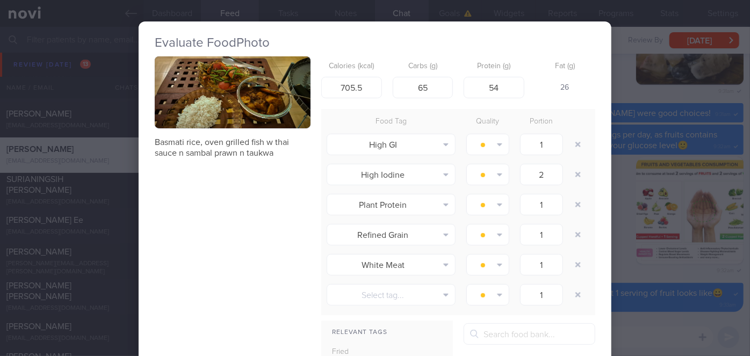
click at [239, 102] on button "button" at bounding box center [233, 92] width 156 height 72
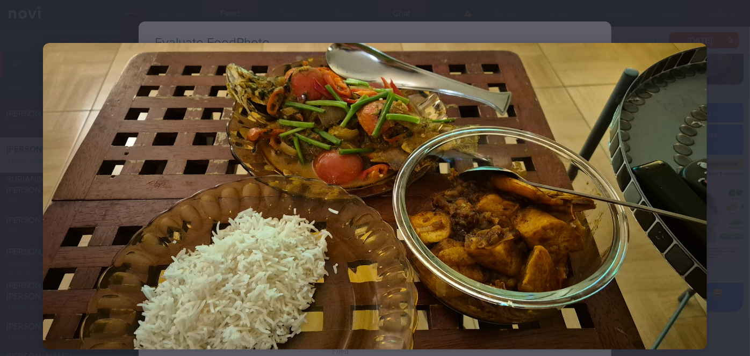
scroll to position [33, 0]
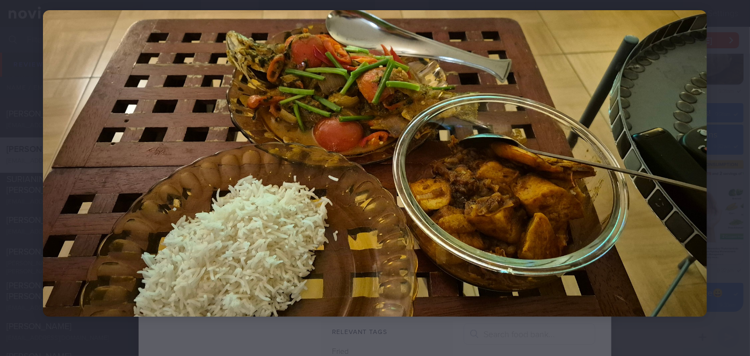
click at [719, 117] on div at bounding box center [375, 163] width 750 height 393
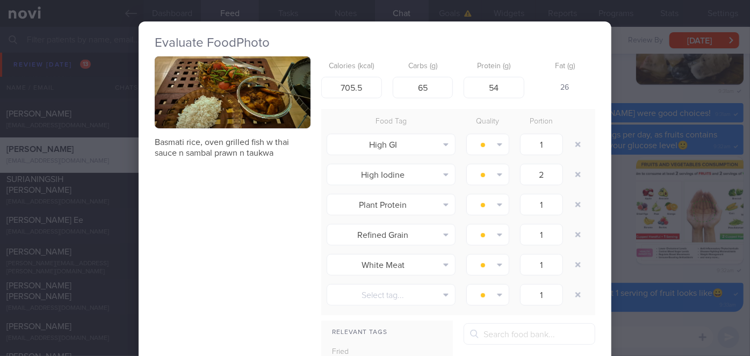
click at [232, 82] on button "button" at bounding box center [233, 92] width 156 height 72
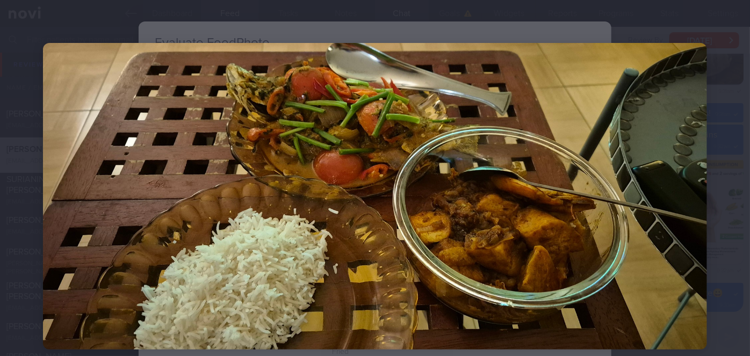
click at [734, 106] on div at bounding box center [375, 196] width 750 height 393
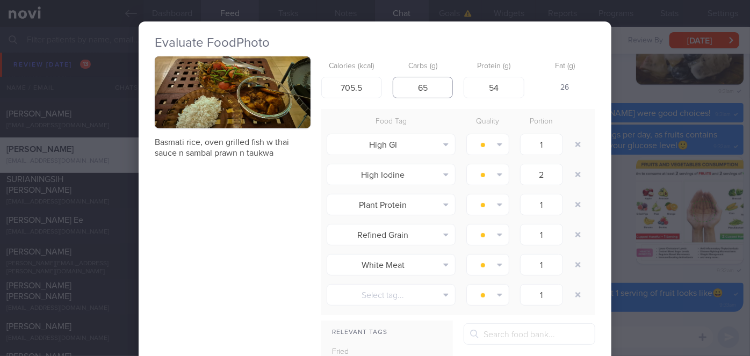
click at [434, 89] on input "65" at bounding box center [423, 87] width 61 height 21
click at [227, 102] on button "button" at bounding box center [233, 92] width 156 height 72
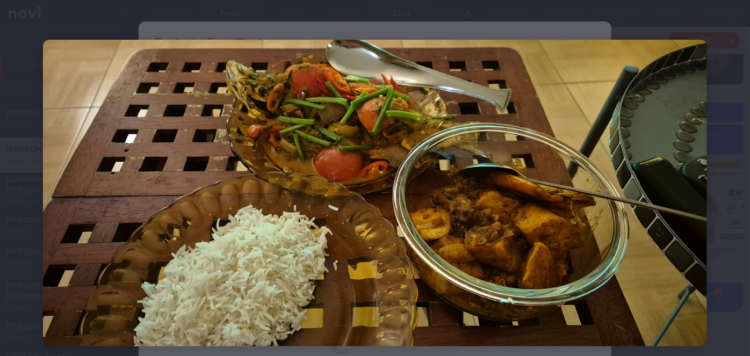
scroll to position [0, 0]
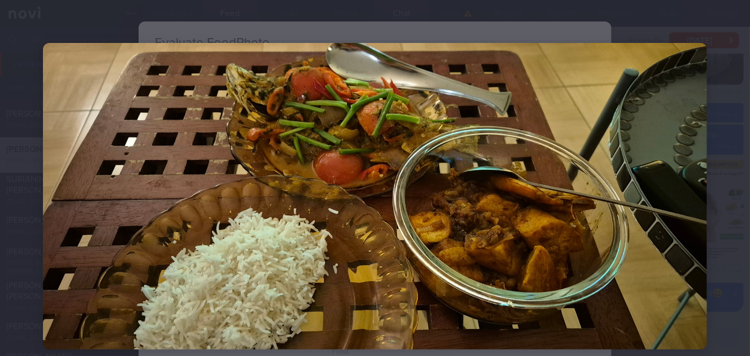
click at [713, 95] on div at bounding box center [375, 196] width 750 height 393
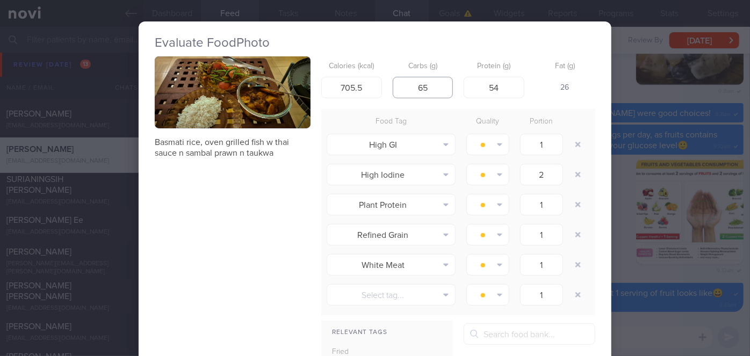
click at [435, 86] on input "65" at bounding box center [423, 87] width 61 height 21
type input "6"
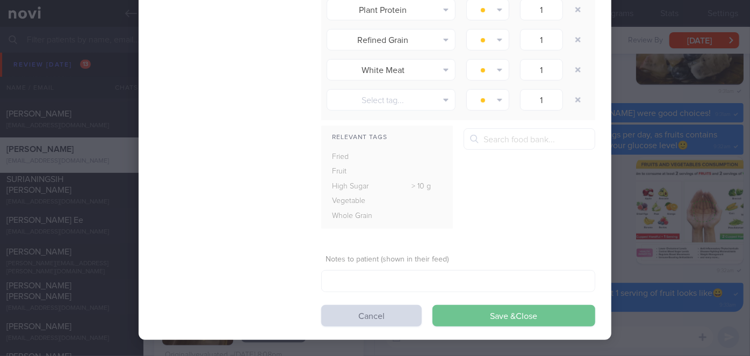
type input "50"
click at [465, 318] on button "Save & Close" at bounding box center [514, 315] width 163 height 21
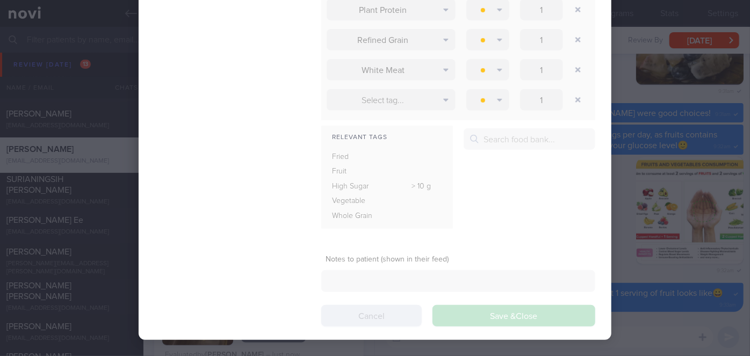
scroll to position [109, 192]
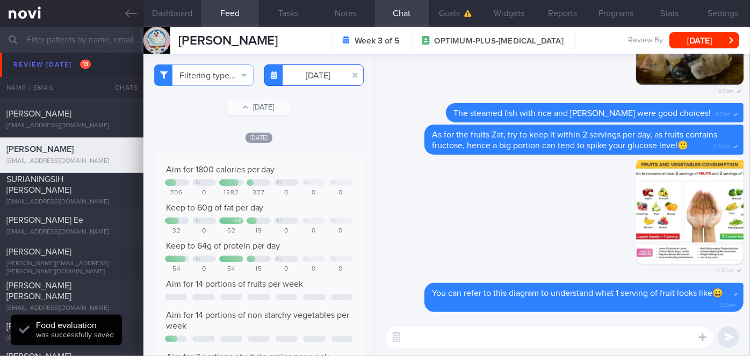
click at [317, 78] on input "[DATE]" at bounding box center [313, 74] width 99 height 21
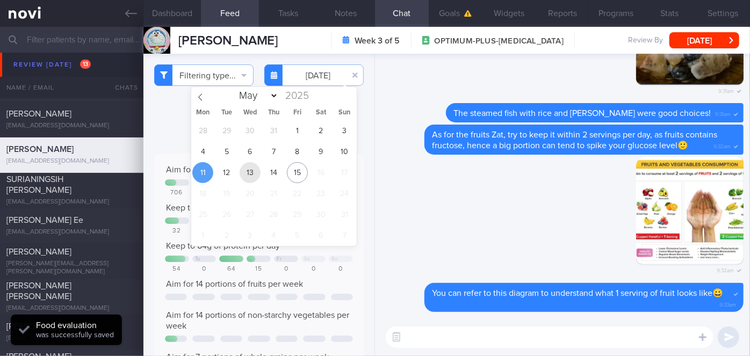
click at [248, 167] on span "13" at bounding box center [250, 172] width 21 height 21
type input "[DATE]"
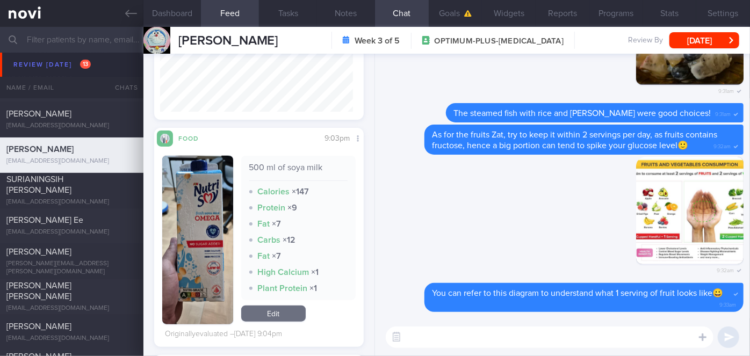
scroll to position [733, 0]
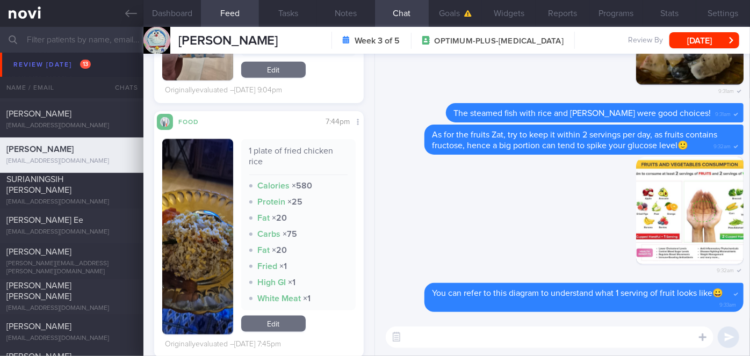
click at [200, 245] on button "button" at bounding box center [197, 237] width 71 height 196
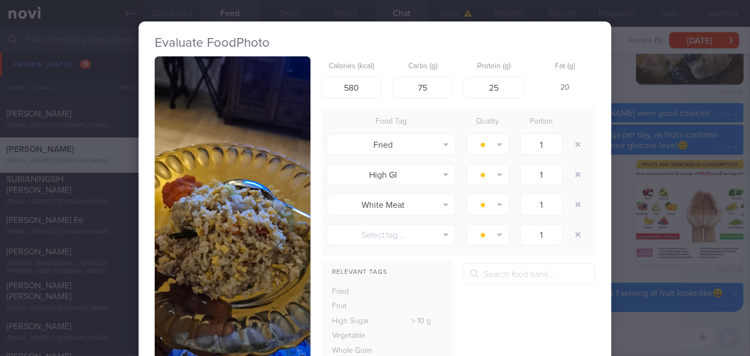
click at [668, 166] on div "Evaluate Food Photo 1 plate of fried chicken rice Calories (kcal) 580 Carbs (g)…" at bounding box center [375, 178] width 750 height 356
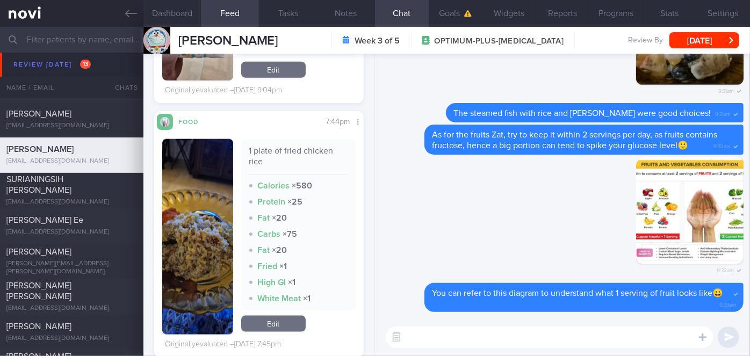
click at [190, 240] on button "button" at bounding box center [197, 237] width 71 height 196
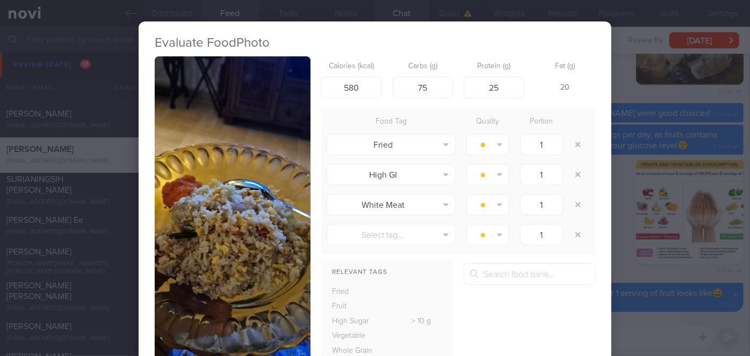
click at [624, 224] on div "Evaluate Food Photo 1 plate of fried chicken rice Calories (kcal) 580 Carbs (g)…" at bounding box center [375, 178] width 750 height 356
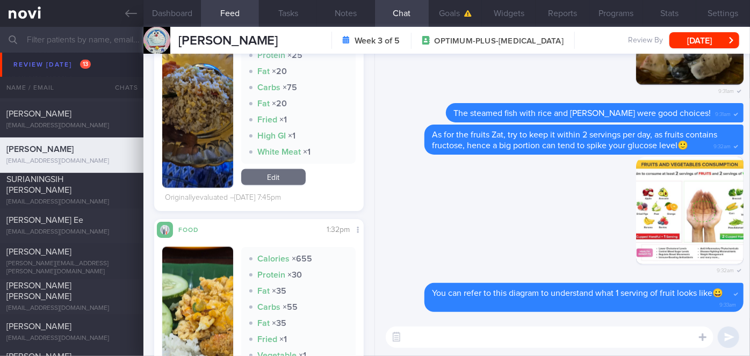
scroll to position [1026, 0]
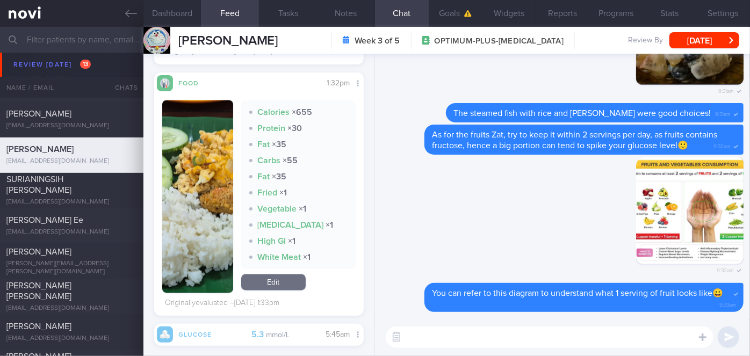
click at [170, 189] on button "button" at bounding box center [197, 196] width 71 height 193
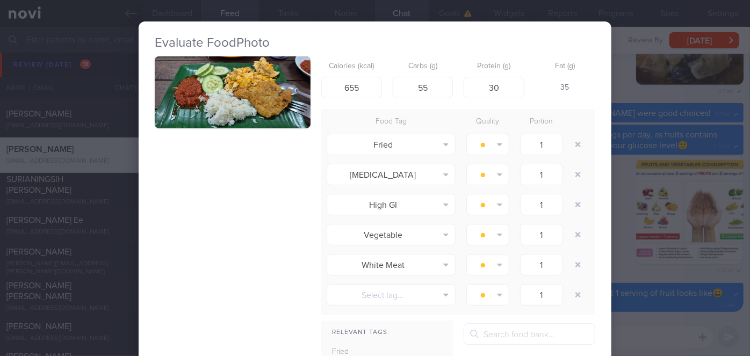
click at [239, 105] on button "button" at bounding box center [233, 92] width 156 height 72
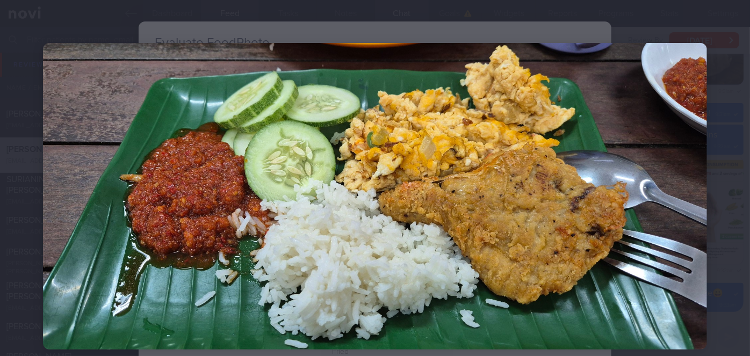
click at [731, 288] on div at bounding box center [375, 196] width 750 height 393
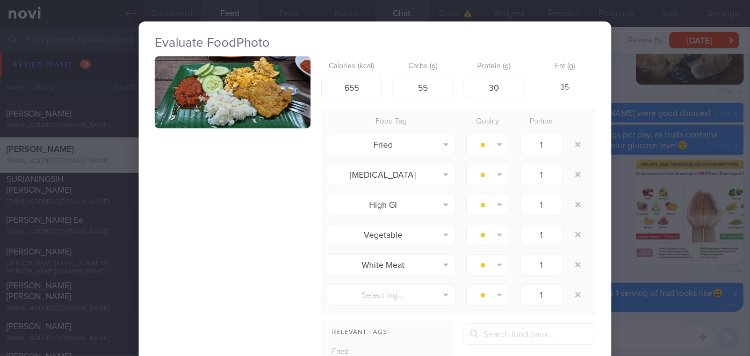
click at [658, 292] on div "Evaluate Food Photo Calories (kcal) 655 Carbs (g) 55 Protein (g) 30 Fat (g) 35 …" at bounding box center [375, 178] width 750 height 356
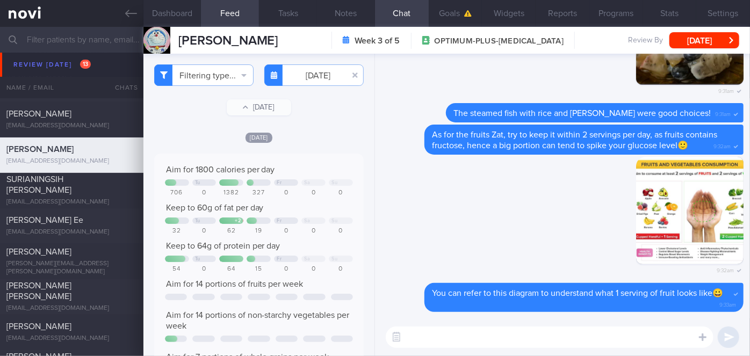
click at [467, 343] on textarea at bounding box center [550, 337] width 328 height 21
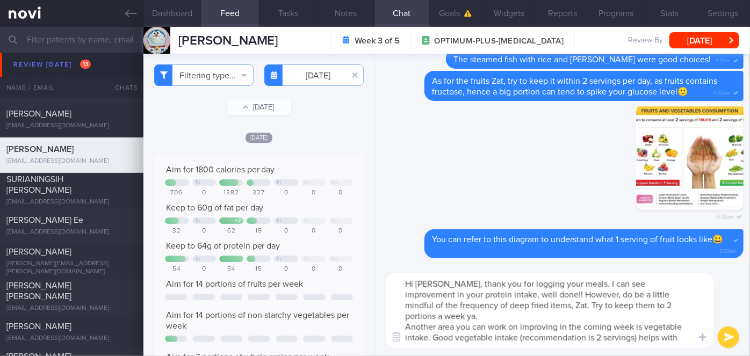
click at [484, 334] on textarea "Hi [PERSON_NAME], thank you for logging your meals. I can see improvement in yo…" at bounding box center [550, 310] width 328 height 75
click at [503, 296] on textarea "Hi [PERSON_NAME], thank you for logging your meals. I can see improvement in yo…" at bounding box center [550, 310] width 328 height 75
type textarea "Hi [PERSON_NAME], thank you for logging your meals. I can see improvement in yo…"
click at [722, 338] on button "submit" at bounding box center [728, 337] width 21 height 21
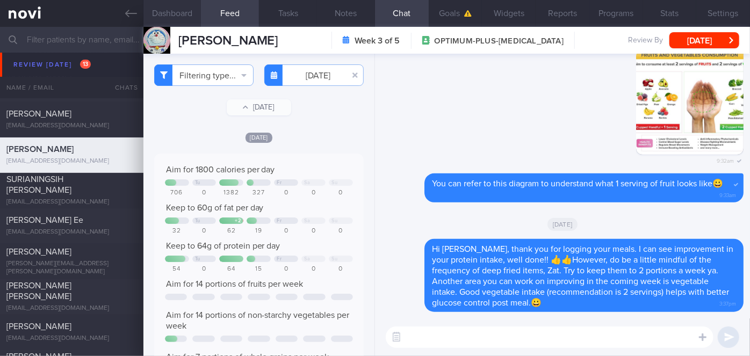
click at [189, 14] on button "Dashboard" at bounding box center [172, 13] width 58 height 27
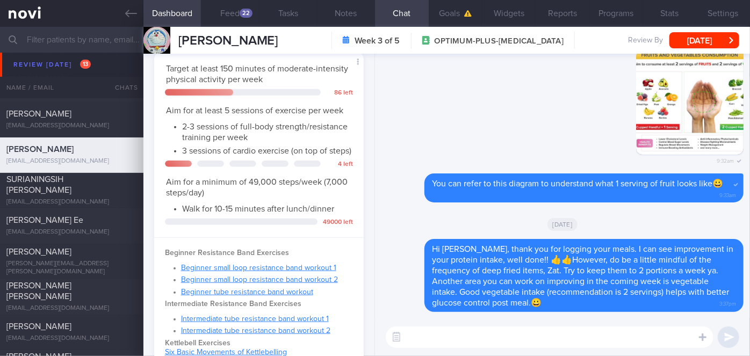
scroll to position [391, 0]
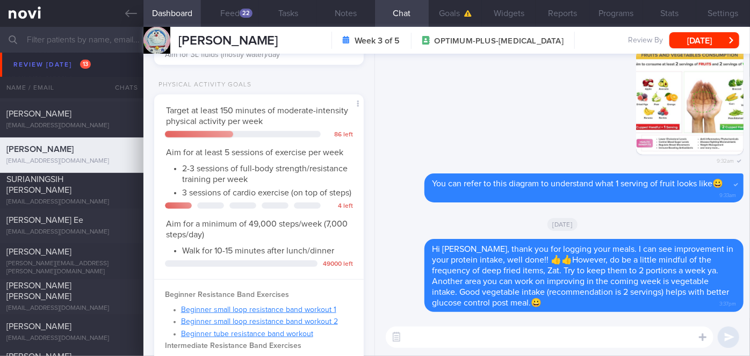
click at [448, 336] on textarea at bounding box center [550, 337] width 328 height 21
type textarea "Good to see you doing some workouts too, keep up the good work!"
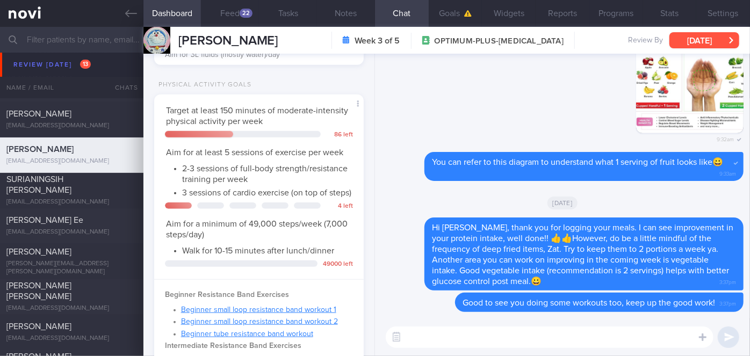
click at [697, 37] on button "[DATE]" at bounding box center [705, 40] width 70 height 16
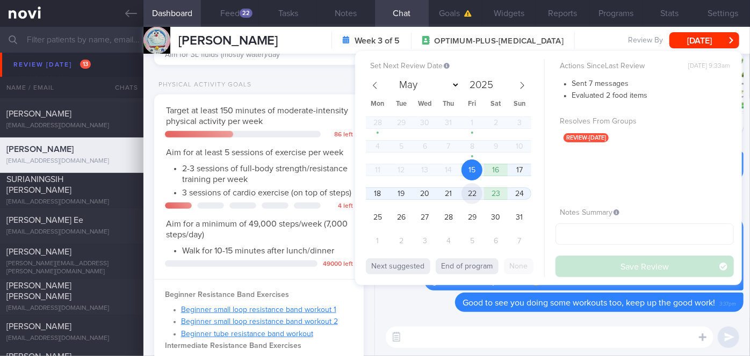
click at [466, 192] on span "22" at bounding box center [472, 193] width 21 height 21
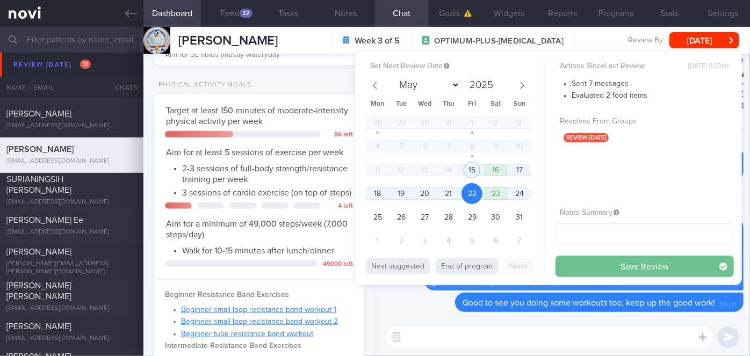
click at [608, 266] on button "Save Review" at bounding box center [645, 266] width 178 height 21
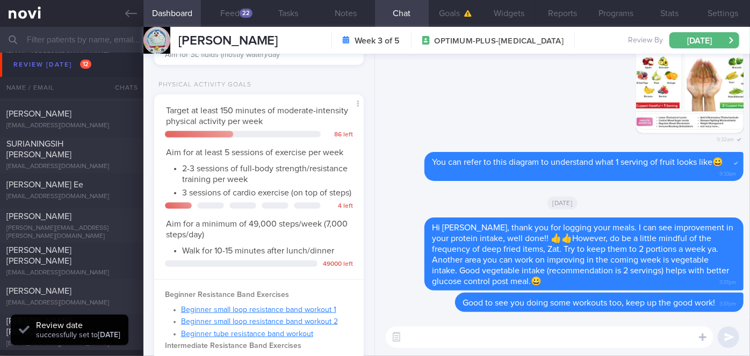
scroll to position [109, 192]
click at [20, 221] on span "[PERSON_NAME]" at bounding box center [38, 217] width 65 height 9
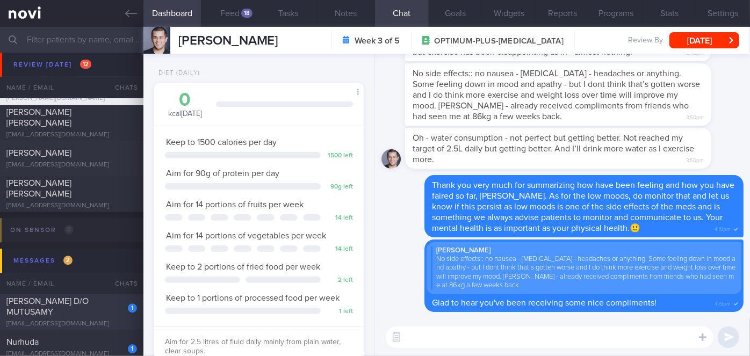
scroll to position [3336, 0]
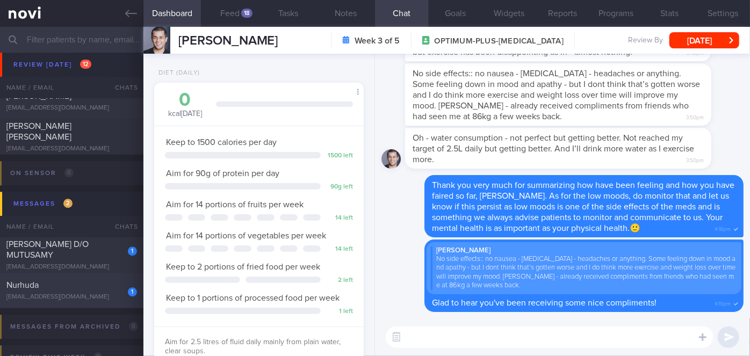
click at [101, 292] on div "1 [GEOGRAPHIC_DATA] [EMAIL_ADDRESS][DOMAIN_NAME]" at bounding box center [71, 290] width 143 height 21
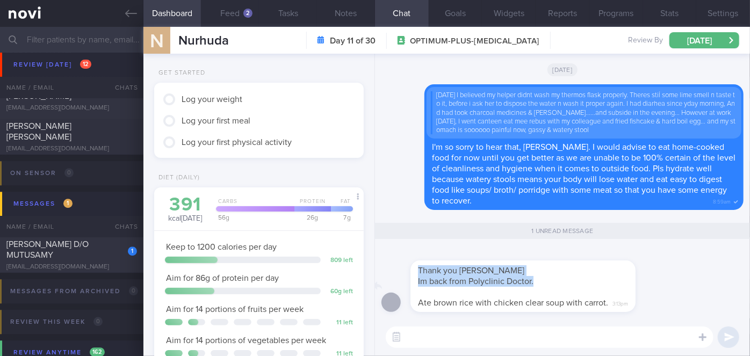
drag, startPoint x: 569, startPoint y: 283, endPoint x: 644, endPoint y: 274, distance: 75.8
click at [644, 274] on div "Thank you [PERSON_NAME] Im back from Polyclinic Doctor. Ate brown rice with chi…" at bounding box center [533, 280] width 257 height 64
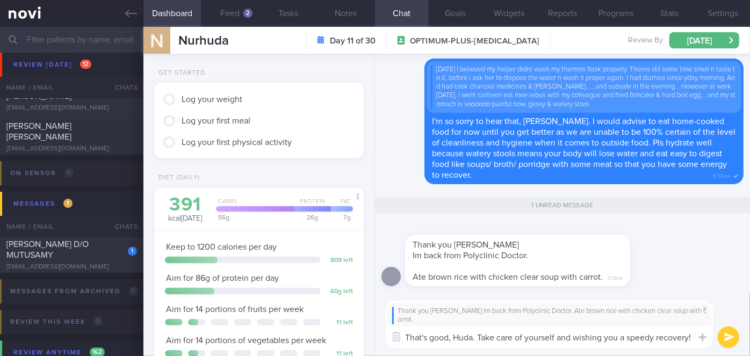
type textarea "That's good, Huda. Take care of yourself and wishing you a speedy recovery!"
click at [728, 340] on button "submit" at bounding box center [728, 337] width 21 height 21
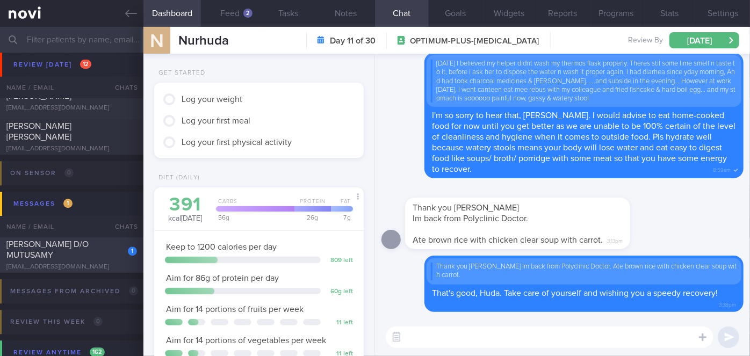
click at [105, 256] on div "1 [PERSON_NAME] D/O MUTUSAMY [EMAIL_ADDRESS][DOMAIN_NAME]" at bounding box center [71, 255] width 143 height 32
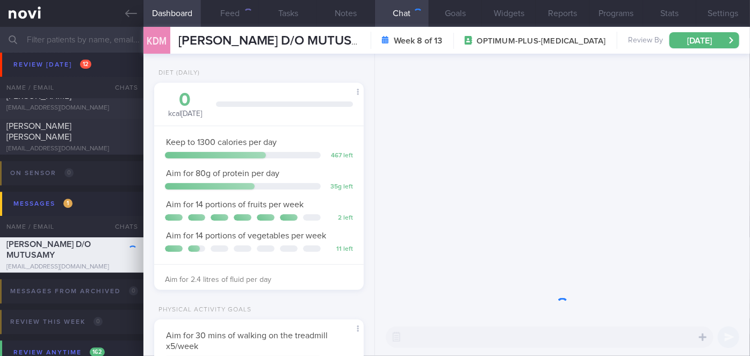
scroll to position [106, 183]
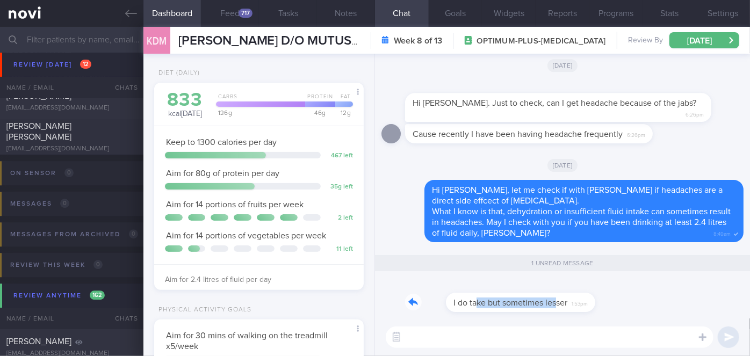
drag, startPoint x: 434, startPoint y: 310, endPoint x: 515, endPoint y: 310, distance: 80.6
click at [515, 310] on div "I do take but sometimes lesser 1:53pm" at bounding box center [496, 296] width 182 height 32
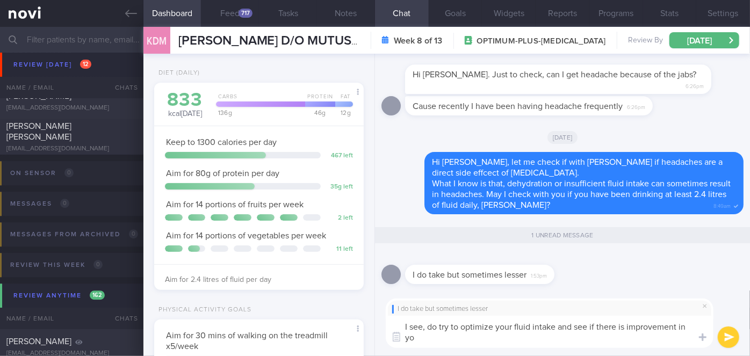
scroll to position [0, 0]
type textarea "I see, do try to optimize your fluid intake and see if there is improvement in …"
click at [734, 335] on button "submit" at bounding box center [728, 337] width 21 height 21
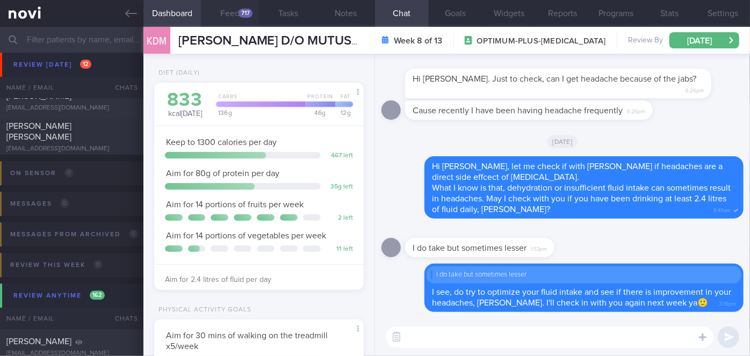
click at [233, 11] on button "Feed 717" at bounding box center [230, 13] width 58 height 27
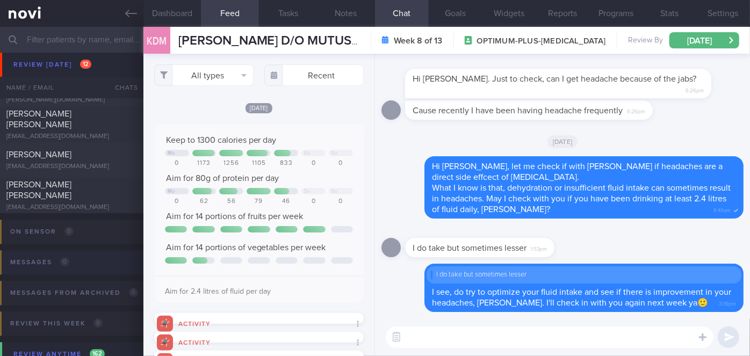
scroll to position [3141, 0]
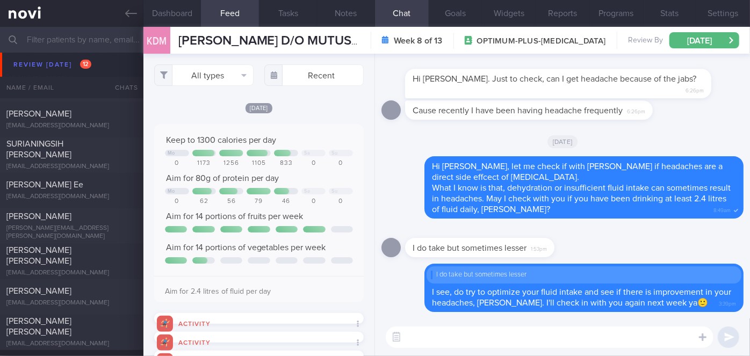
click at [48, 199] on div "[EMAIL_ADDRESS][DOMAIN_NAME]" at bounding box center [71, 197] width 131 height 8
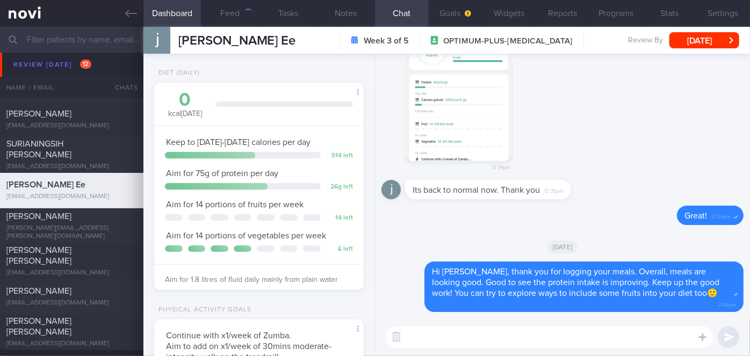
scroll to position [91, 183]
click at [242, 16] on div "803" at bounding box center [244, 13] width 16 height 9
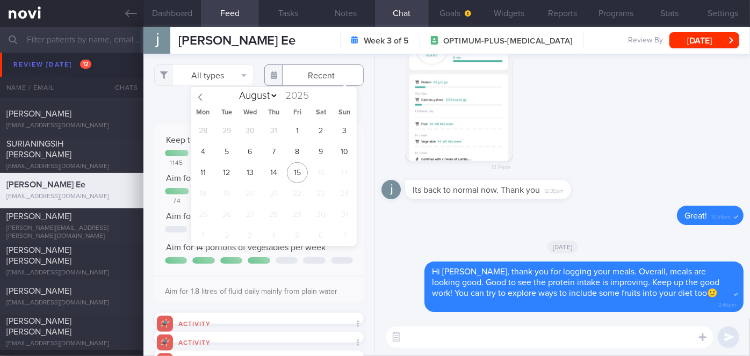
click at [312, 76] on input "text" at bounding box center [313, 74] width 99 height 21
click at [207, 173] on span "11" at bounding box center [202, 172] width 21 height 21
type input "[DATE]"
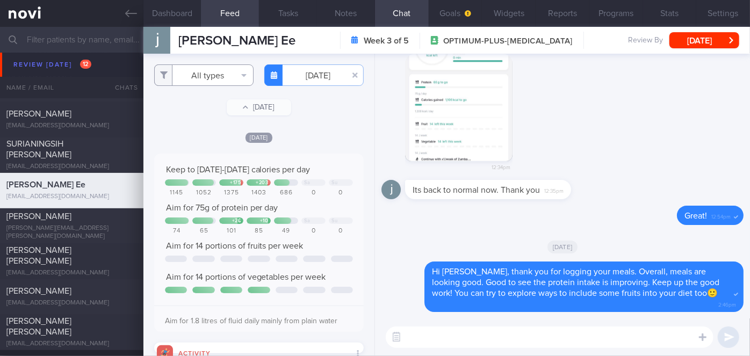
click at [215, 77] on button "All types" at bounding box center [203, 74] width 99 height 21
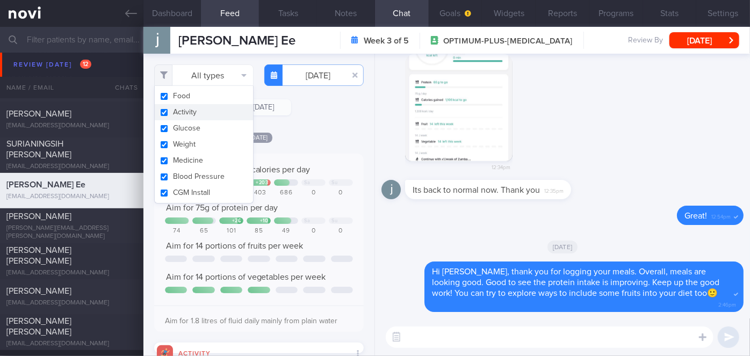
click at [193, 113] on button "Activity" at bounding box center [204, 112] width 98 height 16
checkbox input "false"
click at [287, 130] on div "Filtering type... Food Activity Glucose Weight Medicine Blood Pressure [MEDICAL…" at bounding box center [258, 205] width 231 height 303
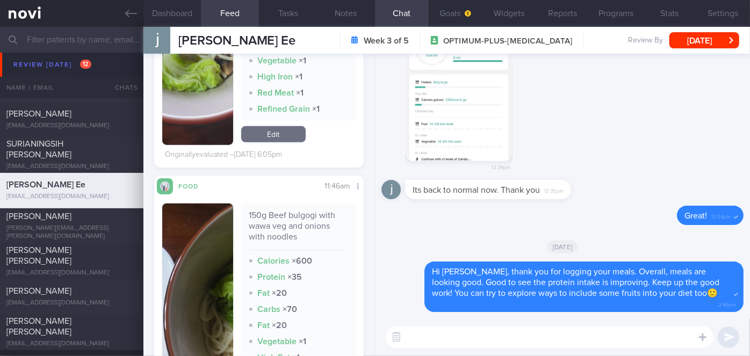
scroll to position [537, 0]
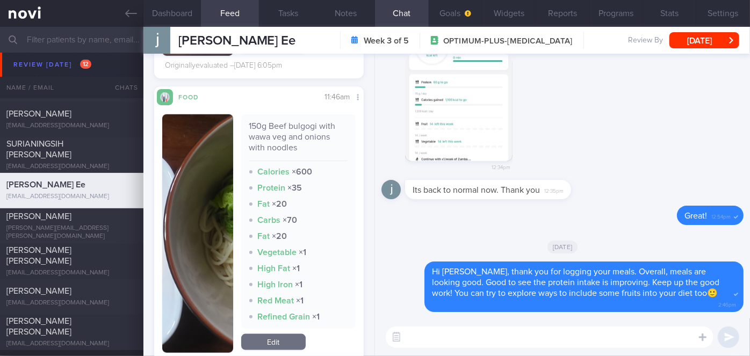
click at [193, 174] on img "button" at bounding box center [197, 233] width 71 height 239
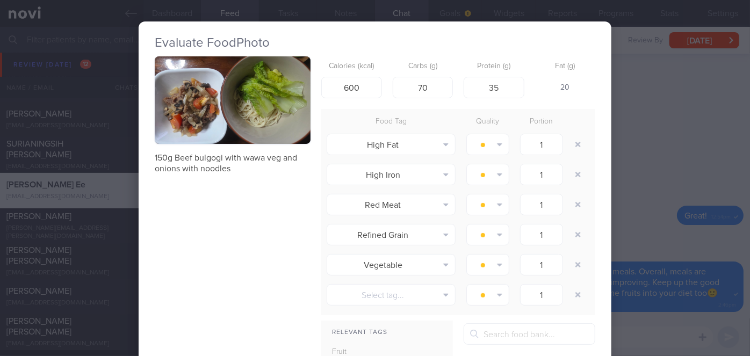
click at [658, 144] on div "Evaluate Food Photo 150g Beef bulgogi with wawa veg and onions with noodles Cal…" at bounding box center [375, 178] width 750 height 356
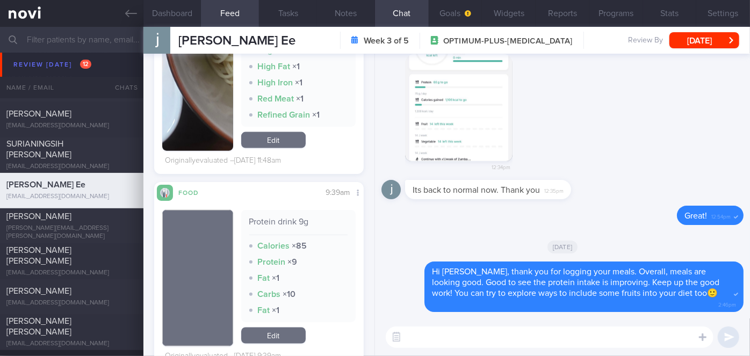
scroll to position [684, 0]
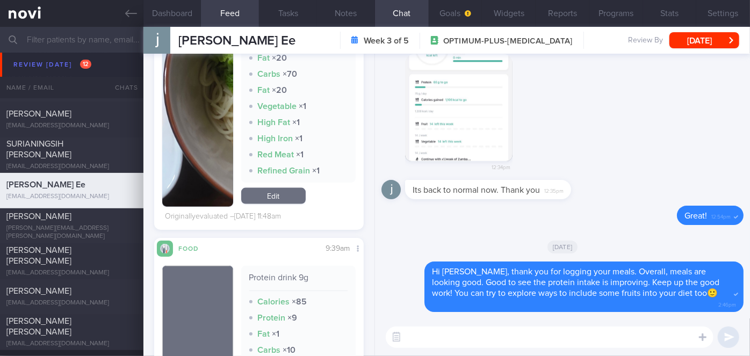
click at [213, 133] on img "button" at bounding box center [197, 87] width 71 height 239
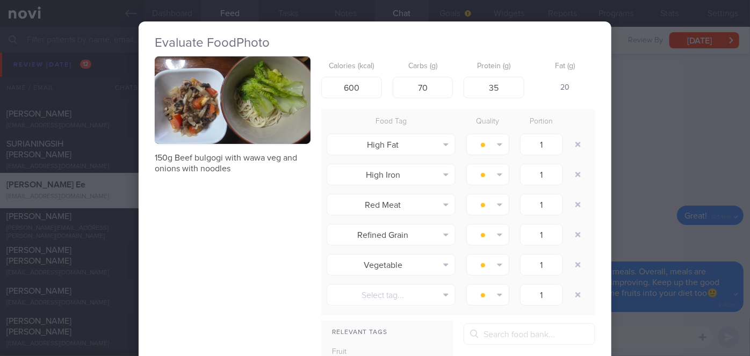
click at [213, 133] on button "button" at bounding box center [233, 100] width 156 height 88
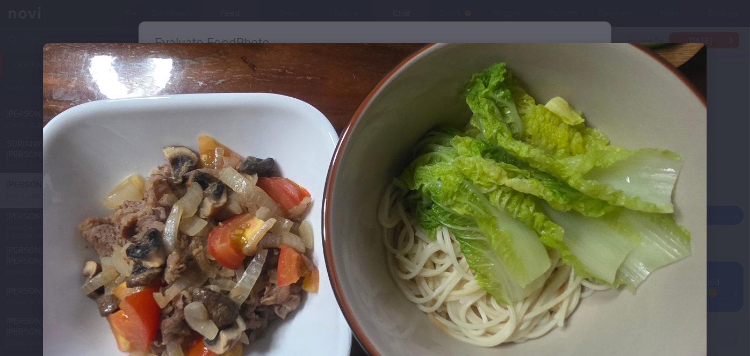
click at [716, 131] on div at bounding box center [375, 230] width 750 height 460
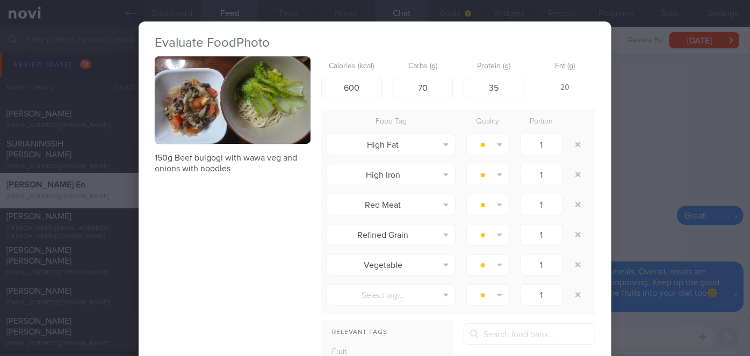
click at [632, 173] on div "Evaluate Food Photo 150g Beef bulgogi with wawa veg and onions with noodles Cal…" at bounding box center [375, 178] width 750 height 356
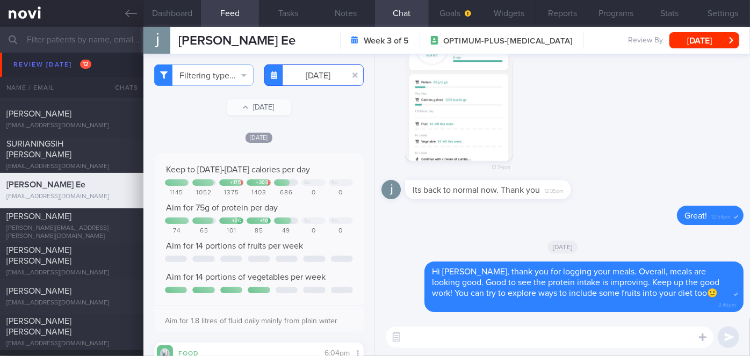
click at [318, 75] on input "[DATE]" at bounding box center [313, 74] width 99 height 21
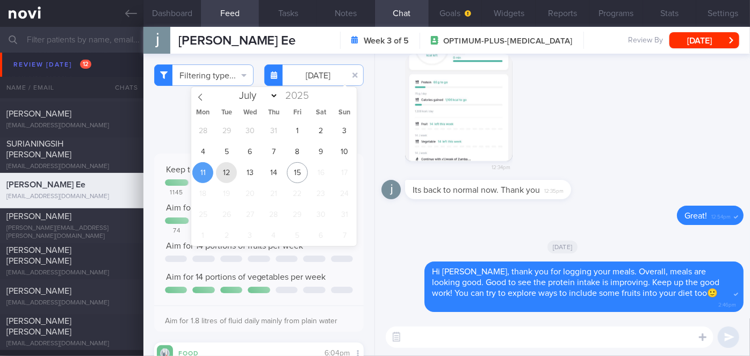
click at [227, 179] on span "12" at bounding box center [226, 172] width 21 height 21
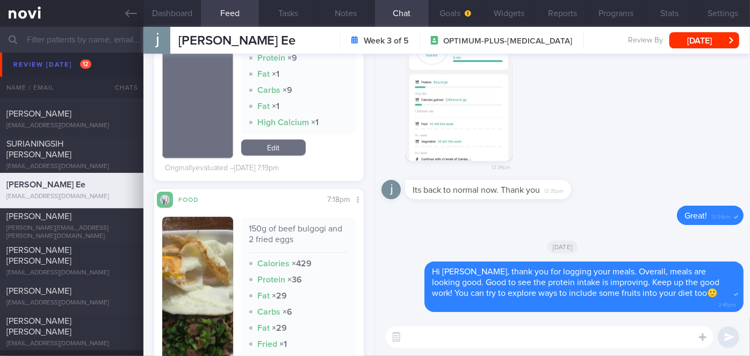
scroll to position [440, 0]
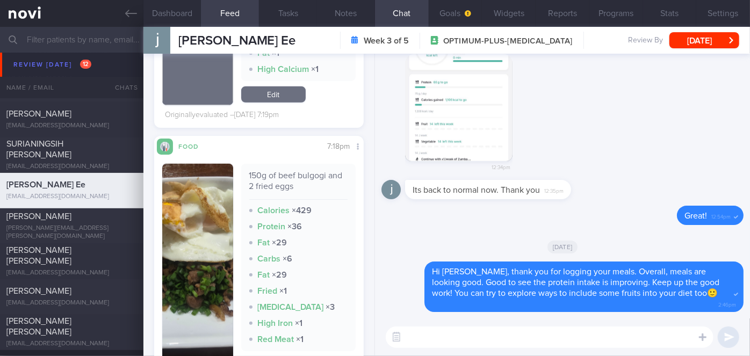
click at [222, 180] on img "button" at bounding box center [197, 270] width 71 height 212
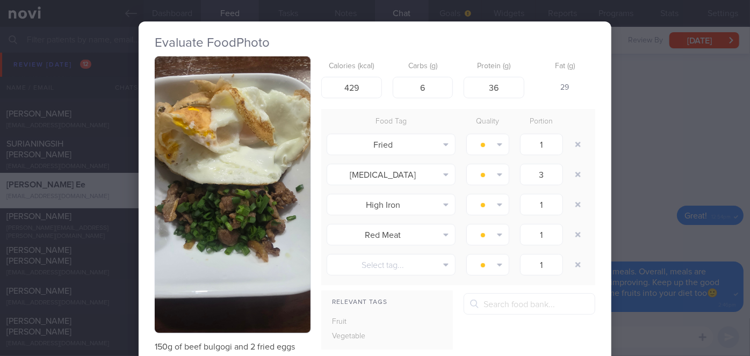
click at [651, 154] on div "Evaluate Food Photo 150g of beef bulgogi and 2 fried eggs Calories (kcal) 429 C…" at bounding box center [375, 178] width 750 height 356
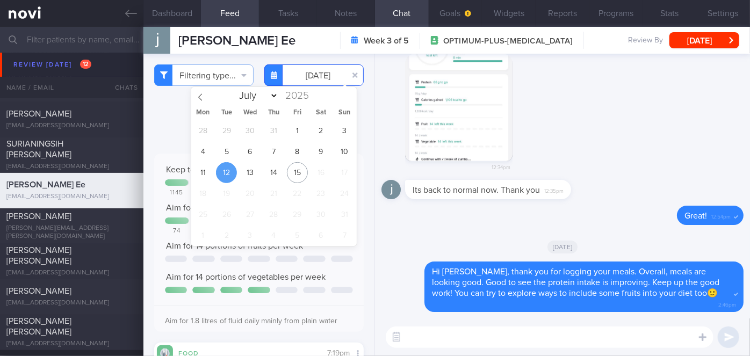
click at [315, 76] on input "[DATE]" at bounding box center [313, 74] width 99 height 21
click at [252, 168] on span "13" at bounding box center [250, 172] width 21 height 21
type input "[DATE]"
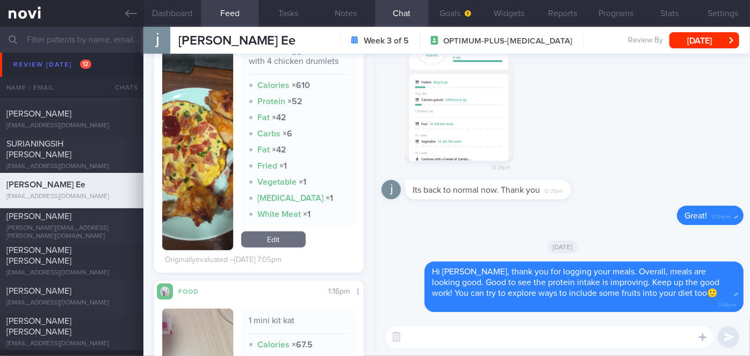
scroll to position [244, 0]
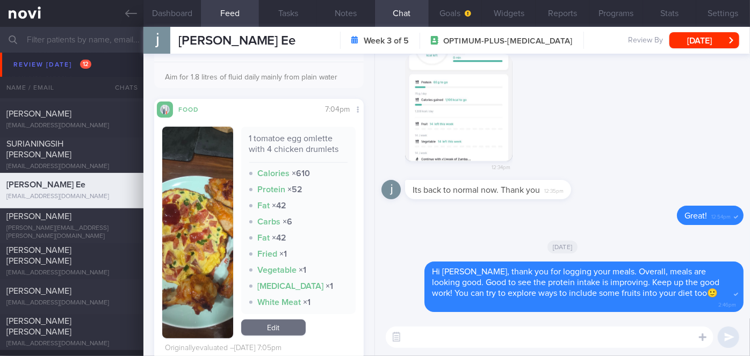
click at [186, 191] on img "button" at bounding box center [197, 233] width 71 height 212
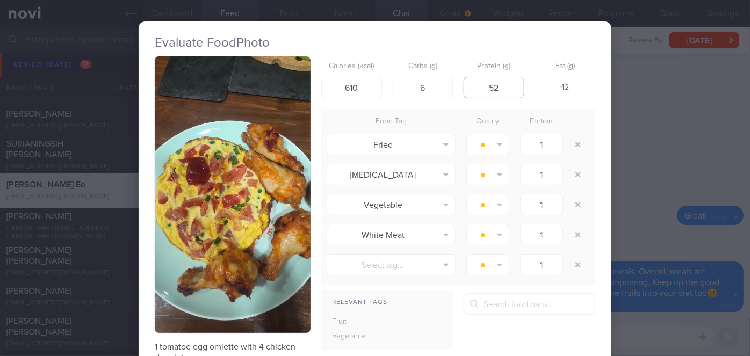
click at [502, 94] on input "52" at bounding box center [494, 87] width 61 height 21
type input "5"
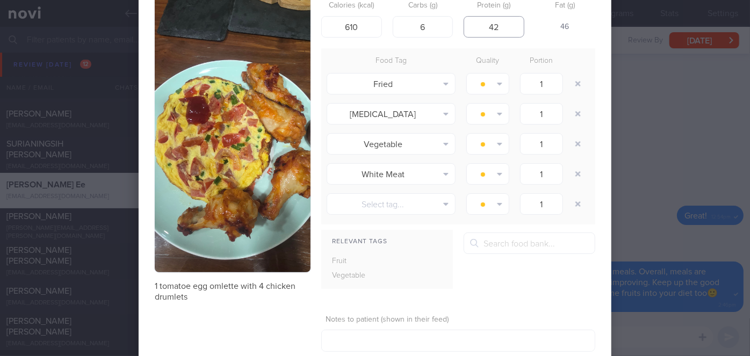
scroll to position [125, 0]
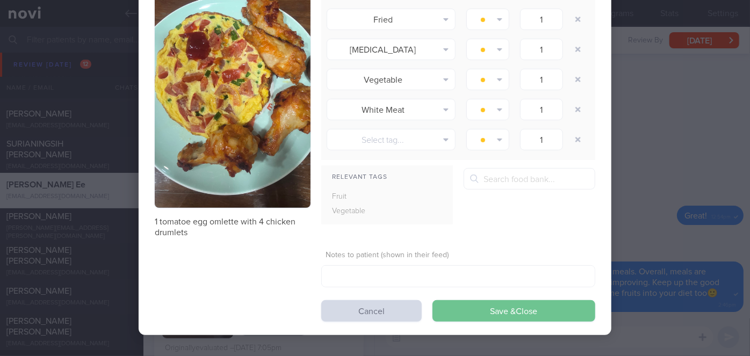
type input "42"
click at [497, 306] on button "Save & Close" at bounding box center [514, 310] width 163 height 21
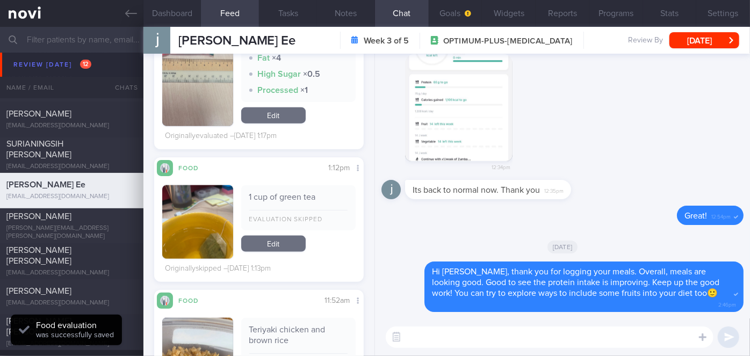
scroll to position [830, 0]
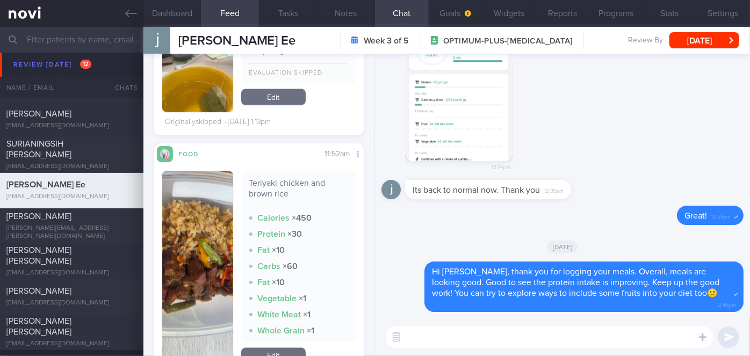
click at [198, 241] on button "button" at bounding box center [197, 269] width 71 height 196
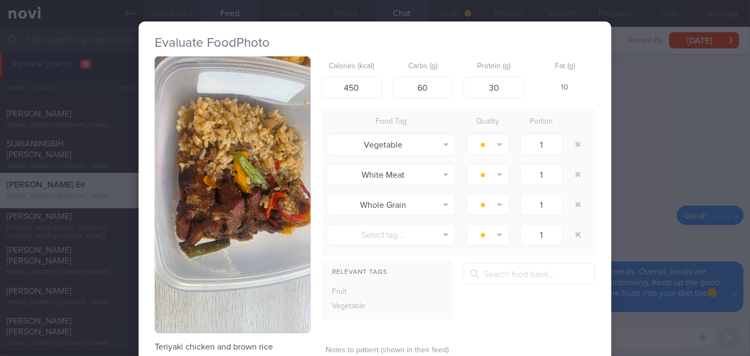
click at [635, 222] on div "Evaluate Food Photo Teriyaki chicken and brown rice Calories (kcal) 450 Carbs (…" at bounding box center [375, 178] width 750 height 356
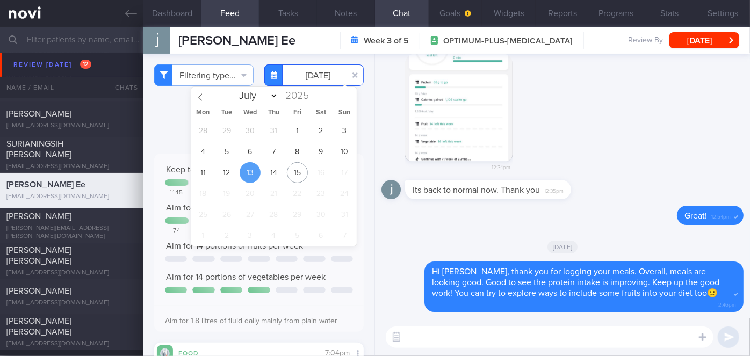
click at [318, 77] on input "[DATE]" at bounding box center [313, 74] width 99 height 21
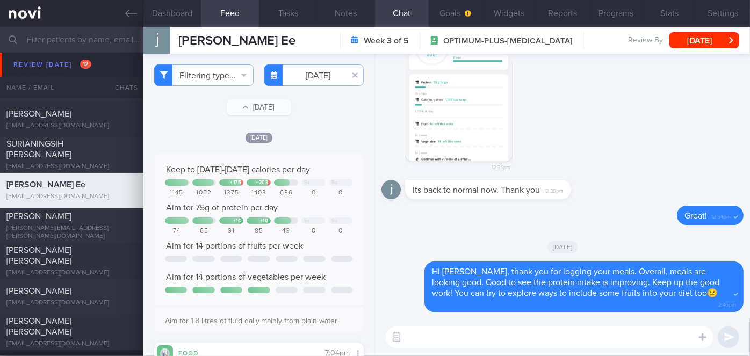
click at [391, 161] on div "[PERSON_NAME] 12:34pm" at bounding box center [563, 110] width 362 height 139
click at [312, 75] on input "[DATE]" at bounding box center [313, 74] width 99 height 21
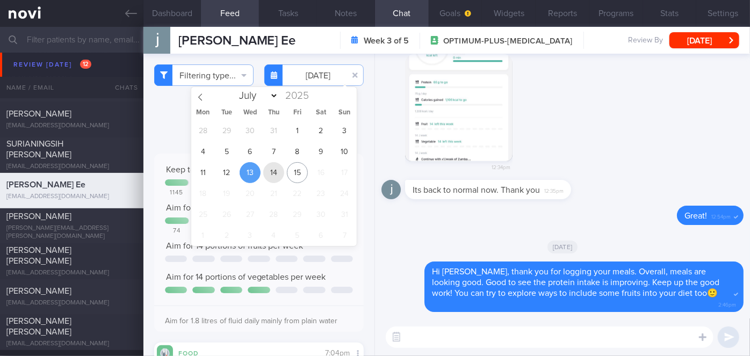
click at [274, 163] on span "14" at bounding box center [273, 172] width 21 height 21
type input "[DATE]"
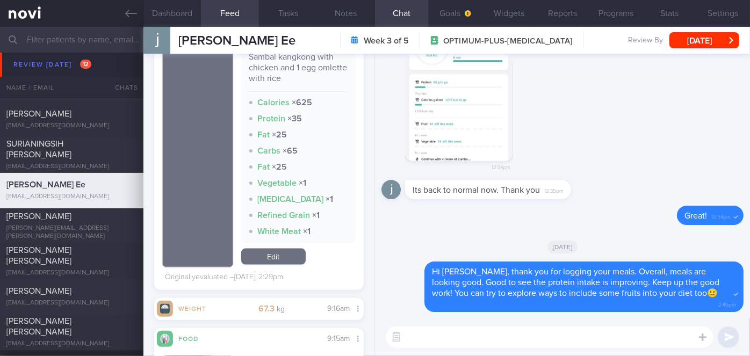
scroll to position [928, 0]
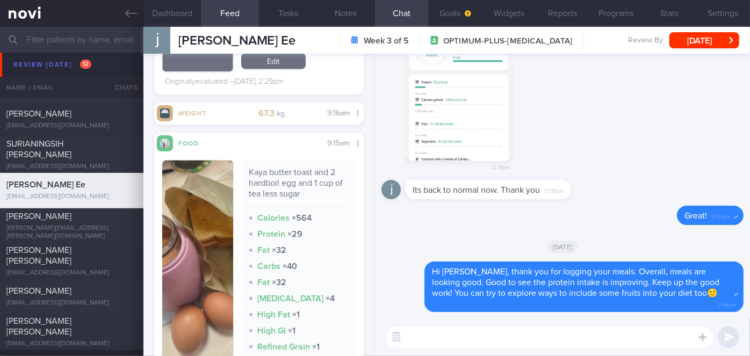
click at [213, 240] on button "button" at bounding box center [197, 272] width 71 height 222
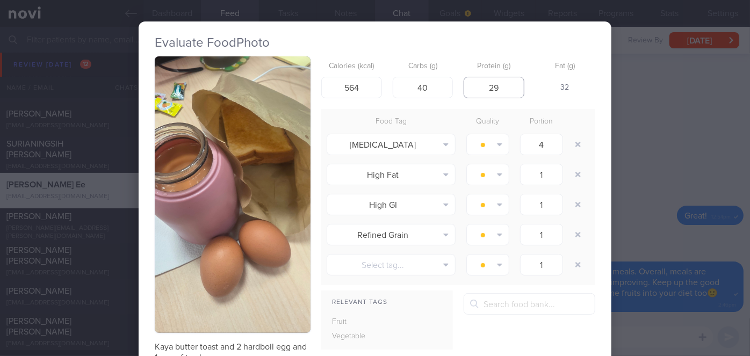
click at [504, 89] on input "29" at bounding box center [494, 87] width 61 height 21
type input "2"
type input "18"
click at [430, 84] on input "40" at bounding box center [423, 87] width 61 height 21
type input "4"
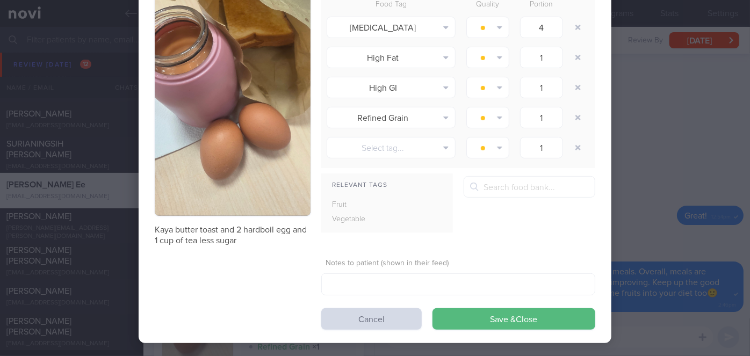
scroll to position [125, 0]
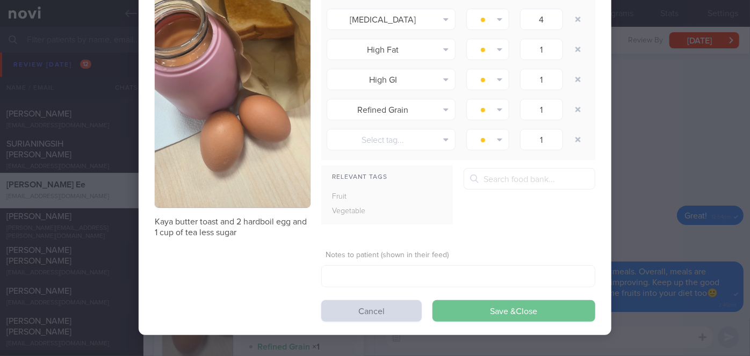
type input "35"
click at [480, 304] on button "Save & Close" at bounding box center [514, 310] width 163 height 21
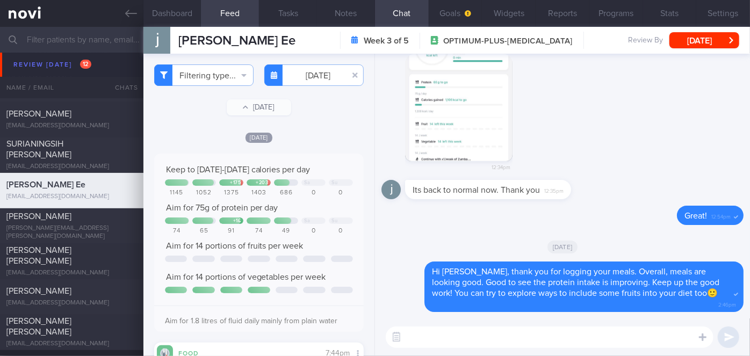
click at [435, 349] on div "​ ​" at bounding box center [562, 338] width 375 height 38
click at [438, 335] on textarea at bounding box center [550, 337] width 328 height 21
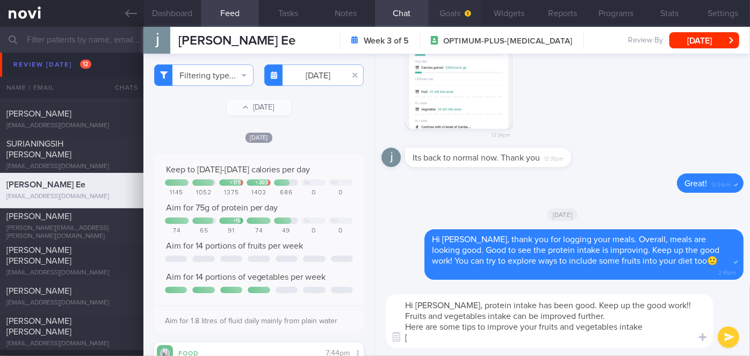
paste textarea "How to Eat More Fruit and Vegetables"
click at [605, 340] on textarea "Hi [PERSON_NAME], protein intake has been good. Keep up the good work!! Fruits …" at bounding box center [550, 322] width 328 height 54
paste textarea "[URL][DOMAIN_NAME]"
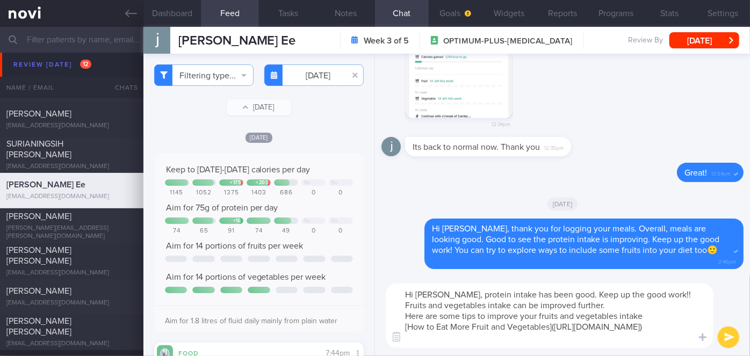
type textarea "Hi [PERSON_NAME], protein intake has been good. Keep up the good work!! Fruits …"
click at [728, 336] on button "submit" at bounding box center [728, 337] width 21 height 21
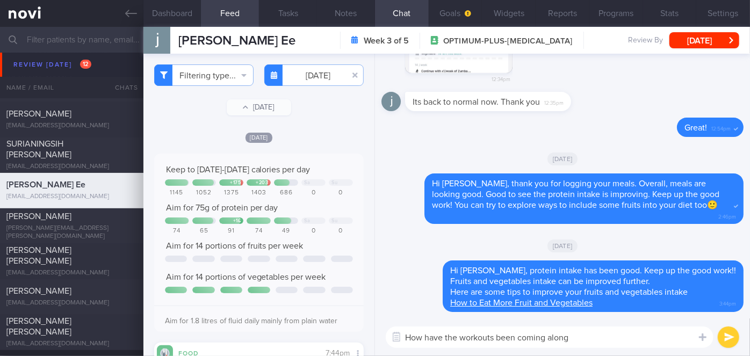
type textarea "How have the workouts been coming along?"
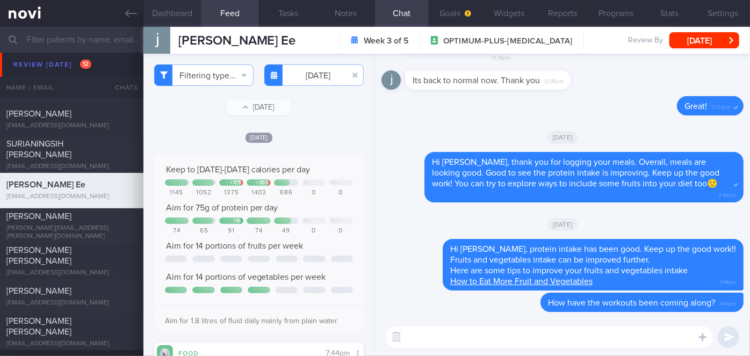
click at [166, 16] on button "Dashboard" at bounding box center [172, 13] width 58 height 27
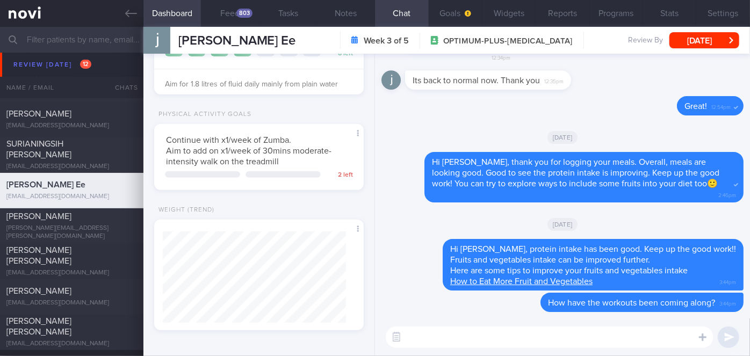
scroll to position [226, 0]
click at [714, 35] on button "[DATE]" at bounding box center [705, 40] width 70 height 16
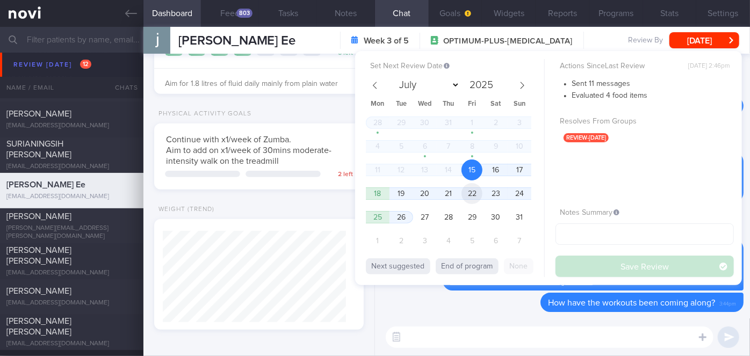
click at [475, 196] on span "22" at bounding box center [472, 193] width 21 height 21
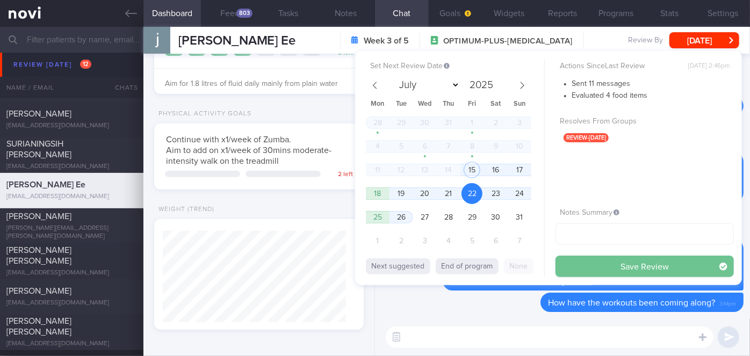
click at [576, 261] on button "Save Review" at bounding box center [645, 266] width 178 height 21
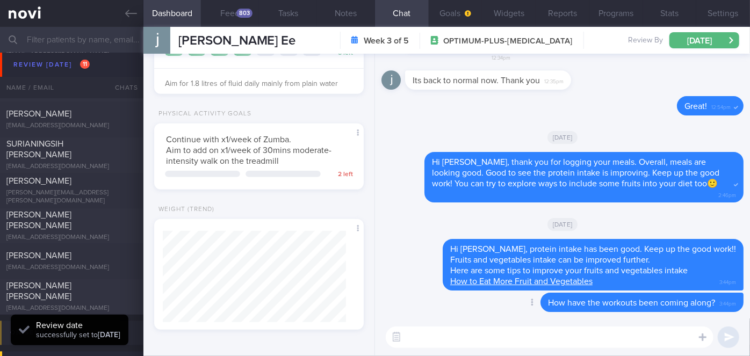
click at [448, 300] on div "Delete How have the workouts been coming along? 3:44pm" at bounding box center [563, 306] width 362 height 26
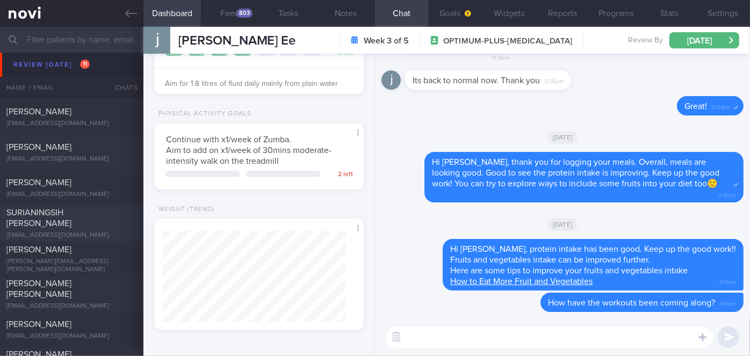
scroll to position [3013, 0]
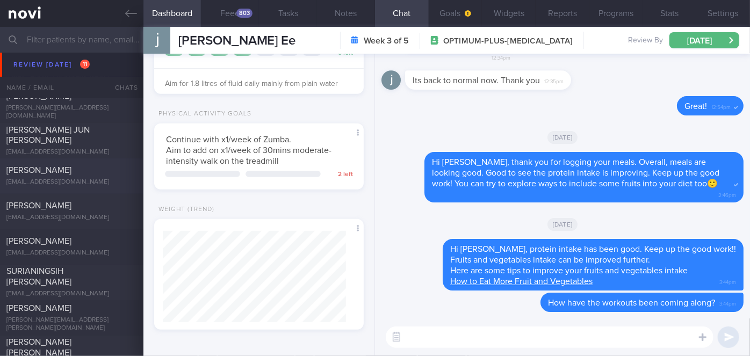
click at [67, 173] on div "[PERSON_NAME]" at bounding box center [70, 171] width 128 height 11
checkbox input "true"
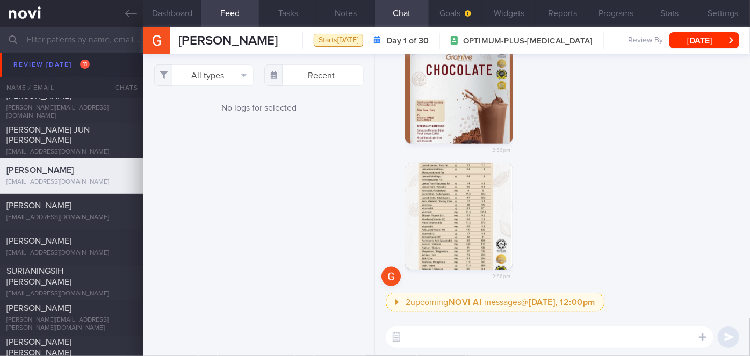
click at [439, 335] on textarea at bounding box center [550, 337] width 328 height 21
type textarea "t"
type textarea "Thanks for sharing, [PERSON_NAME]"
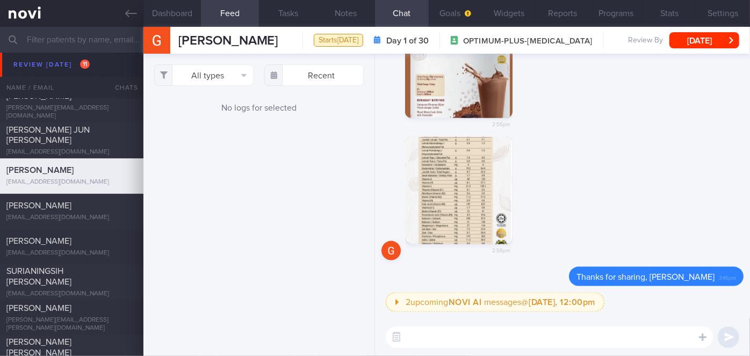
click at [426, 332] on textarea at bounding box center [550, 337] width 328 height 21
paste textarea "Hi Ms [PERSON_NAME], I'm [PERSON_NAME], your Health Coach. It was nice speaking…"
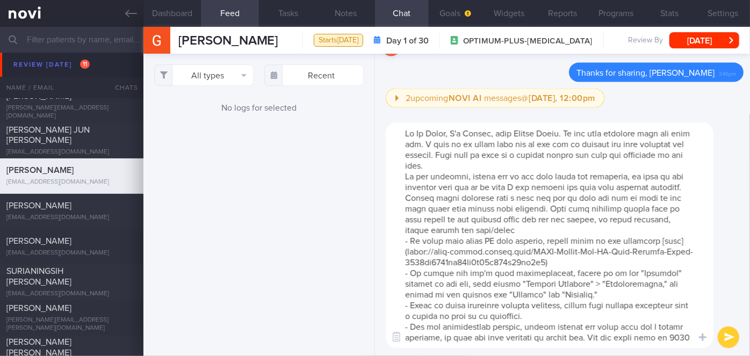
click at [446, 133] on textarea at bounding box center [550, 236] width 328 height 226
click at [512, 164] on textarea at bounding box center [550, 236] width 328 height 226
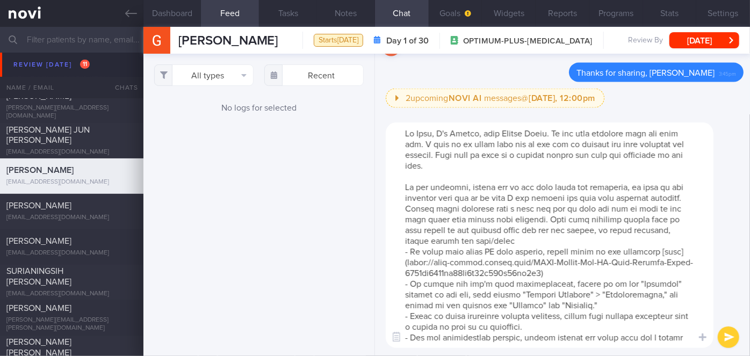
scroll to position [75, 0]
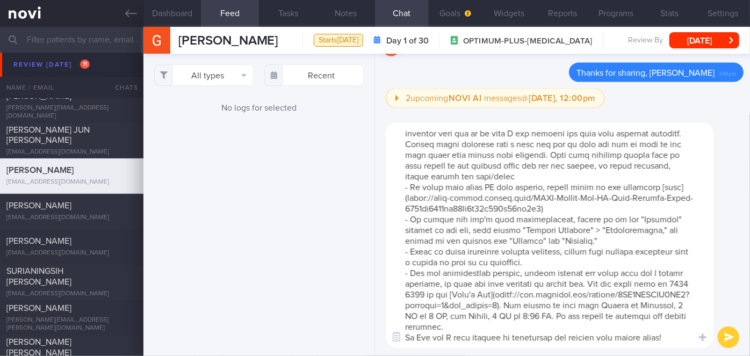
click at [564, 322] on textarea at bounding box center [550, 236] width 328 height 226
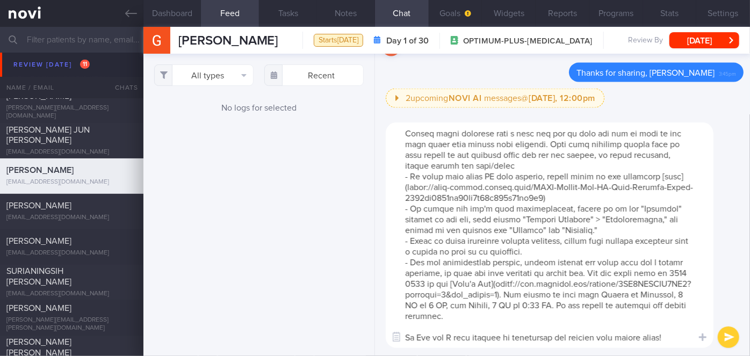
scroll to position [0, 0]
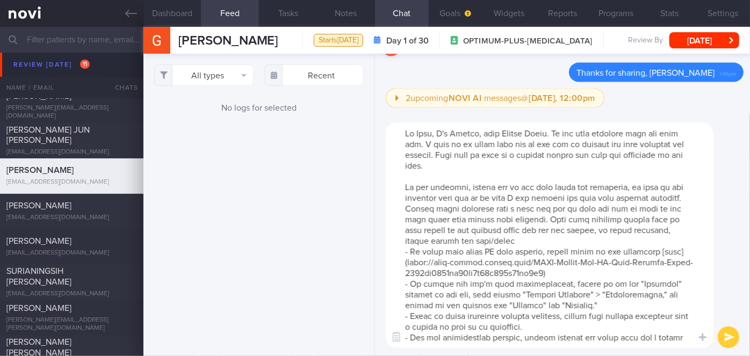
type textarea "Hi [PERSON_NAME], I'm [PERSON_NAME], your Health Coach. It was nice speaking wi…"
click at [726, 341] on button "submit" at bounding box center [728, 337] width 21 height 21
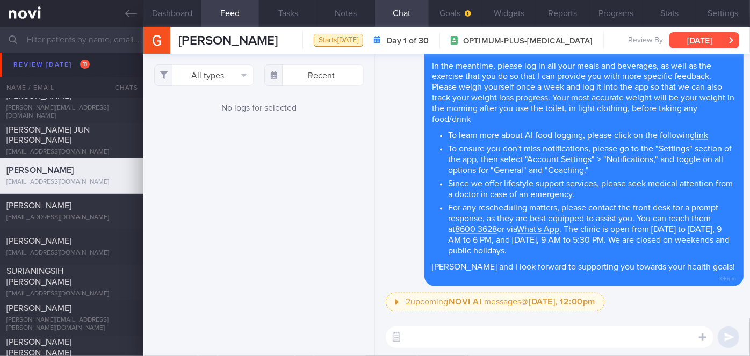
click at [716, 45] on button "[DATE]" at bounding box center [705, 40] width 70 height 16
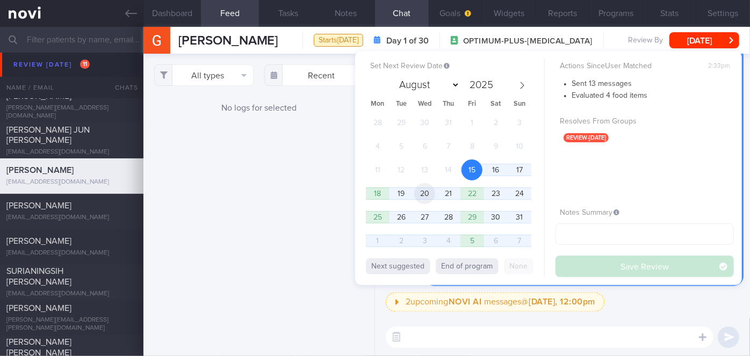
click at [429, 196] on span "20" at bounding box center [424, 193] width 21 height 21
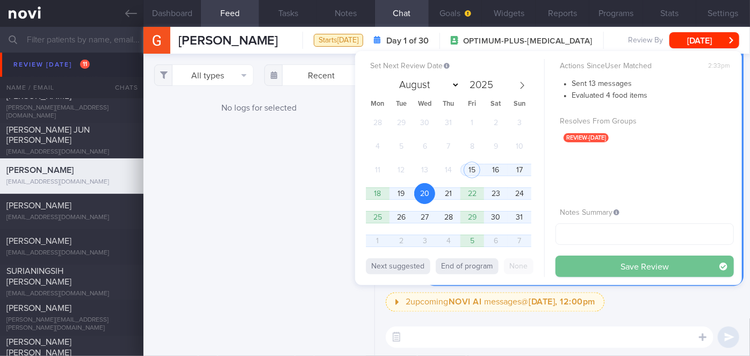
click at [590, 269] on button "Save Review" at bounding box center [645, 266] width 178 height 21
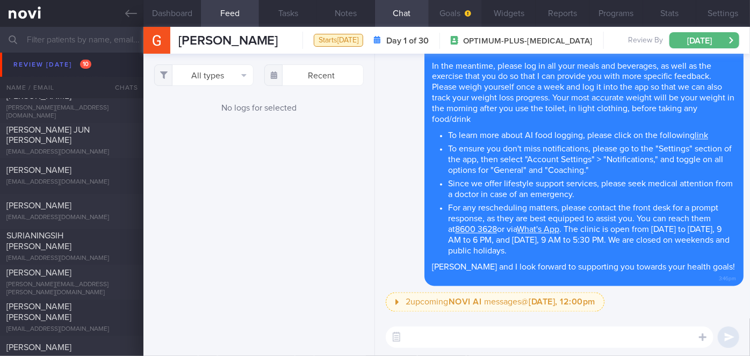
click at [448, 9] on button "Goals" at bounding box center [456, 13] width 54 height 27
